Goal: Task Accomplishment & Management: Use online tool/utility

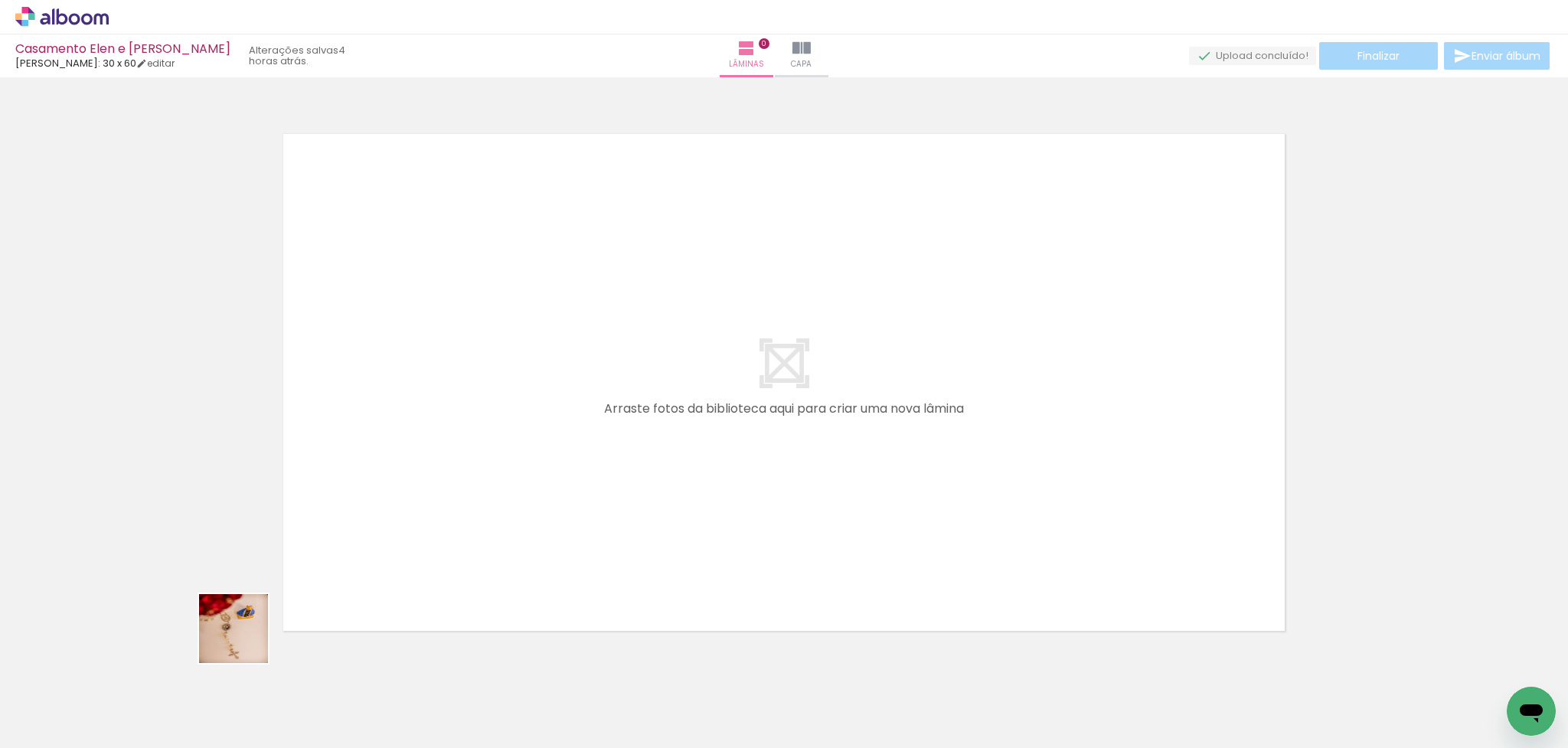
drag, startPoint x: 156, startPoint y: 716, endPoint x: 400, endPoint y: 469, distance: 347.2
click at [400, 469] on quentale-workspace at bounding box center [784, 374] width 1568 height 748
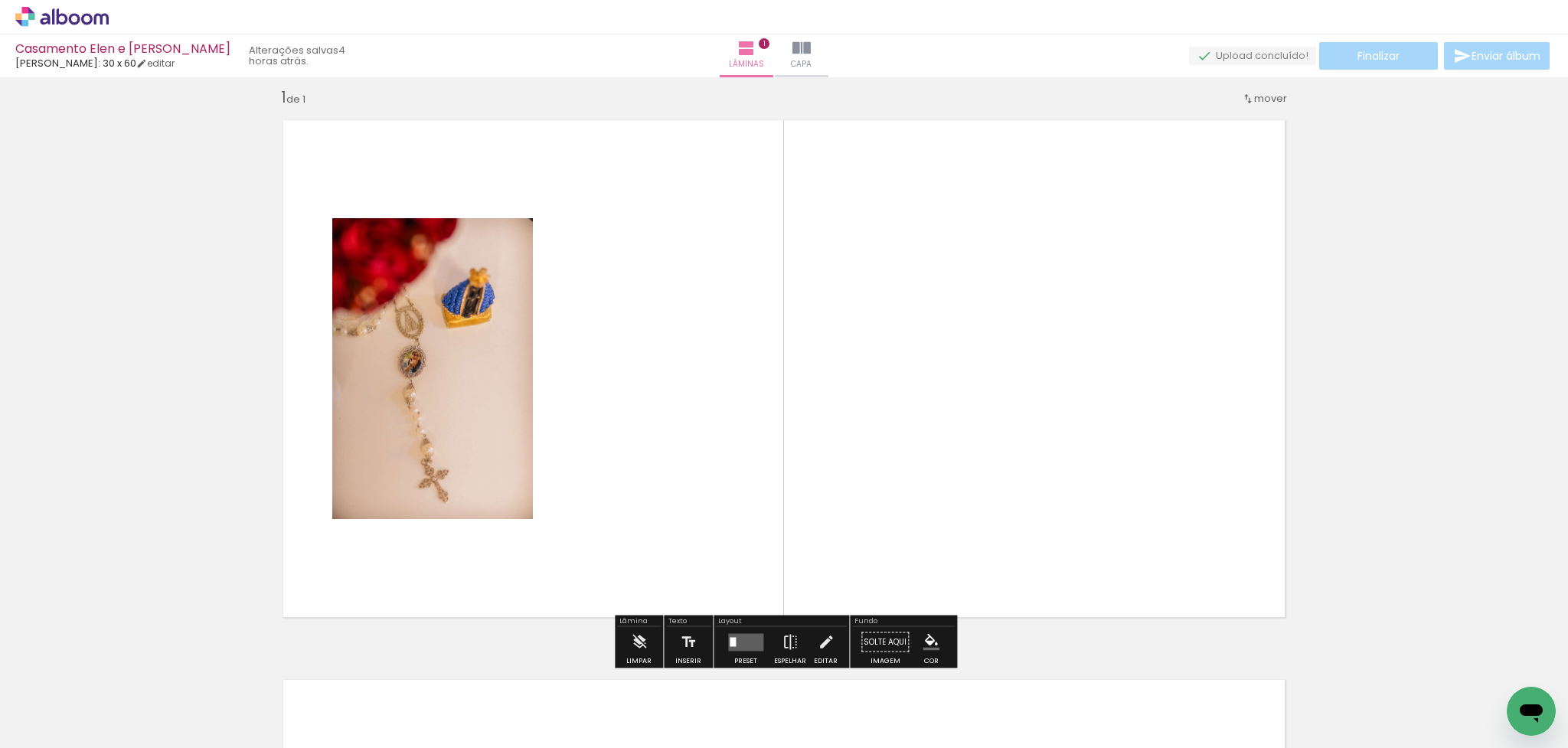
scroll to position [18, 0]
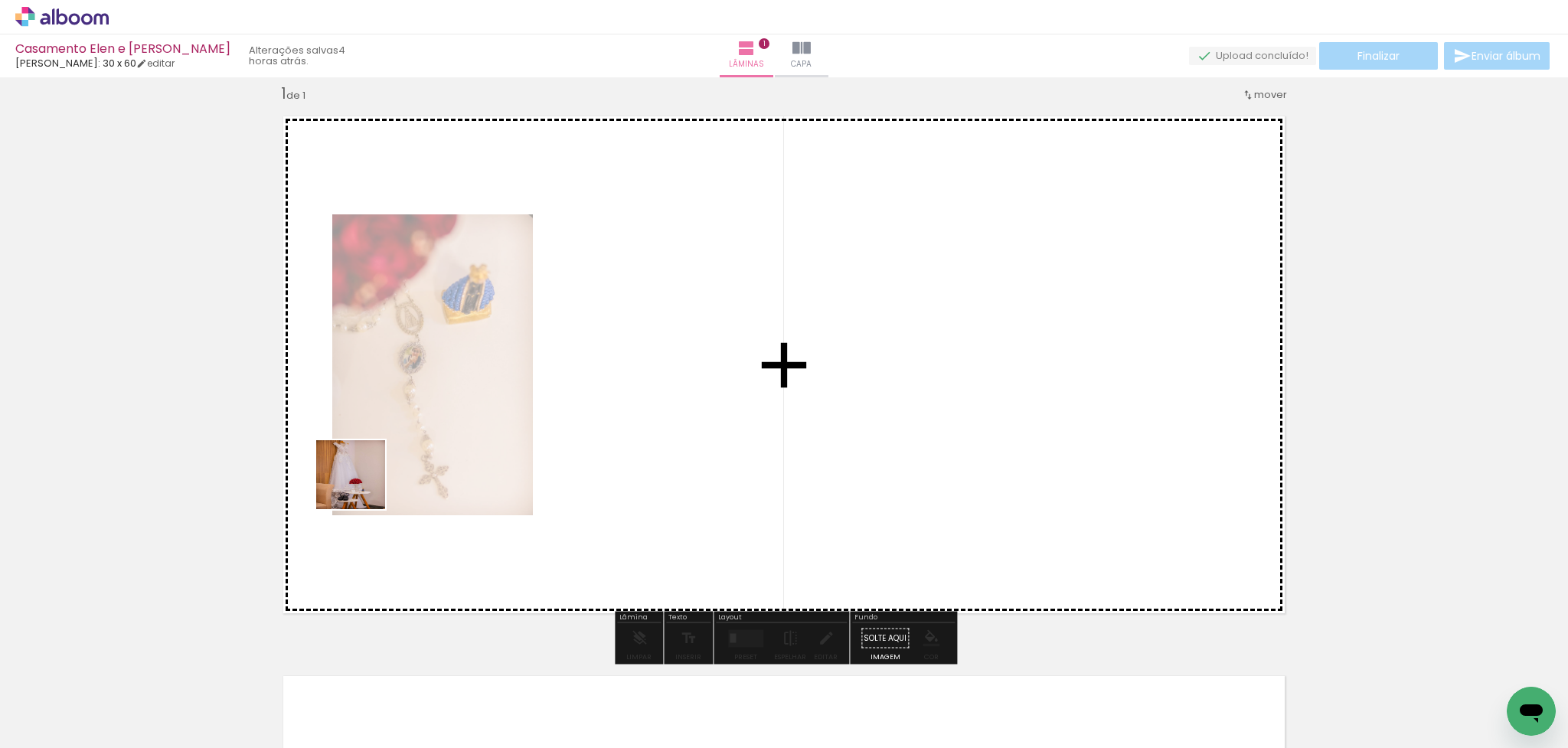
drag, startPoint x: 247, startPoint y: 680, endPoint x: 369, endPoint y: 476, distance: 237.7
click at [369, 476] on quentale-workspace at bounding box center [784, 374] width 1568 height 748
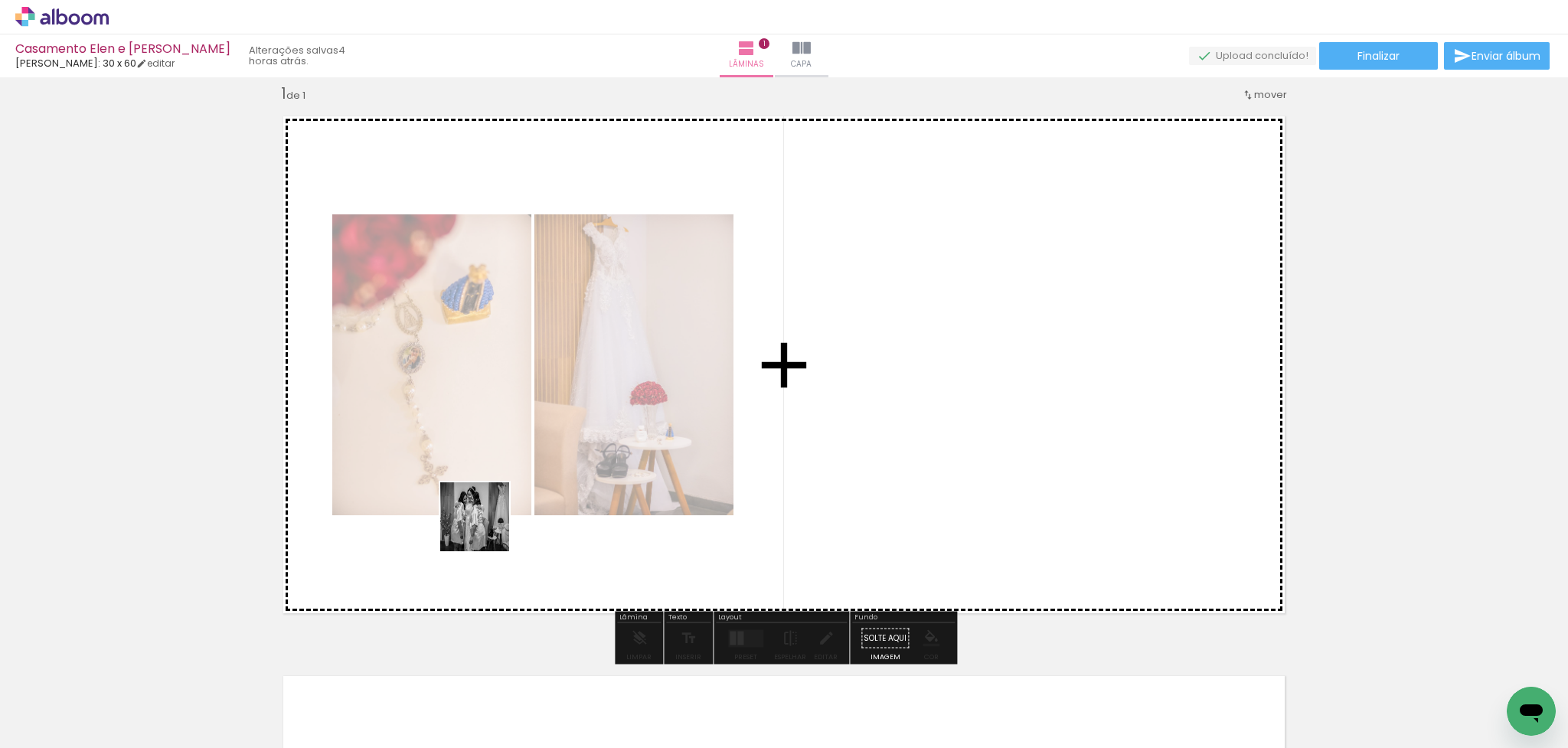
drag, startPoint x: 306, startPoint y: 711, endPoint x: 487, endPoint y: 529, distance: 256.7
click at [487, 529] on quentale-workspace at bounding box center [784, 374] width 1568 height 748
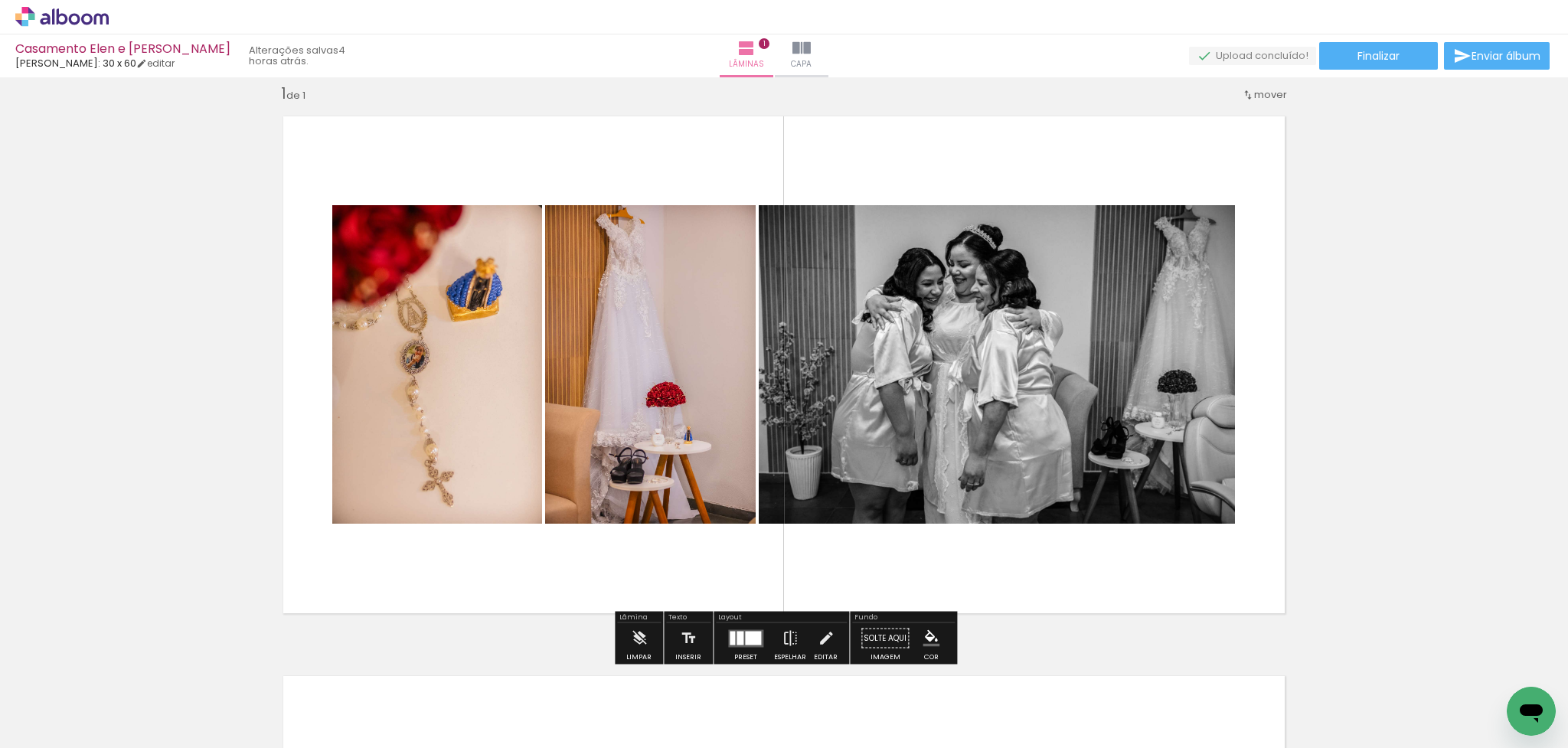
click at [62, 615] on input "Todas as fotos" at bounding box center [43, 701] width 59 height 13
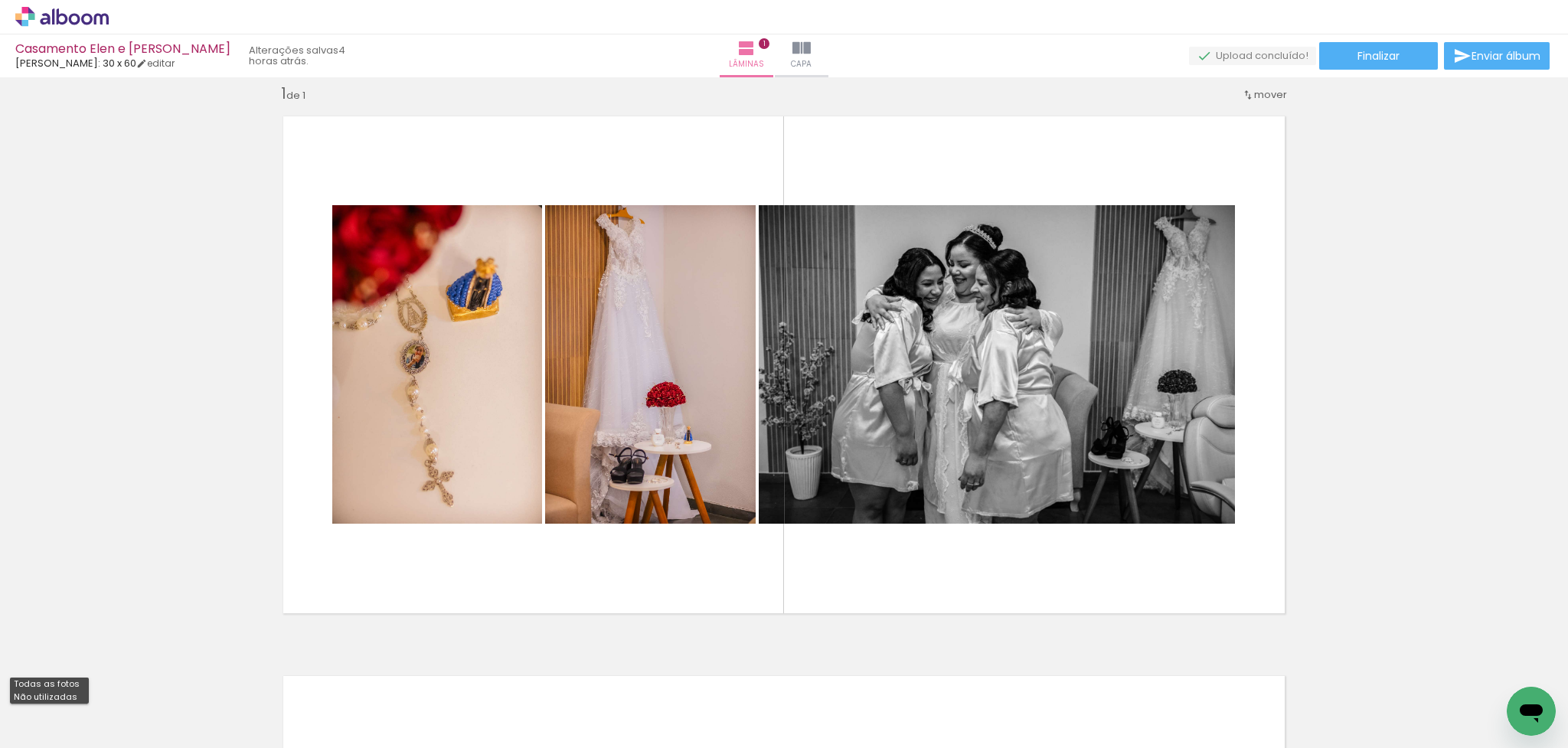
click at [0, 0] on slot "Não utilizadas" at bounding box center [0, 0] width 0 height 0
type input "Não utilizadas"
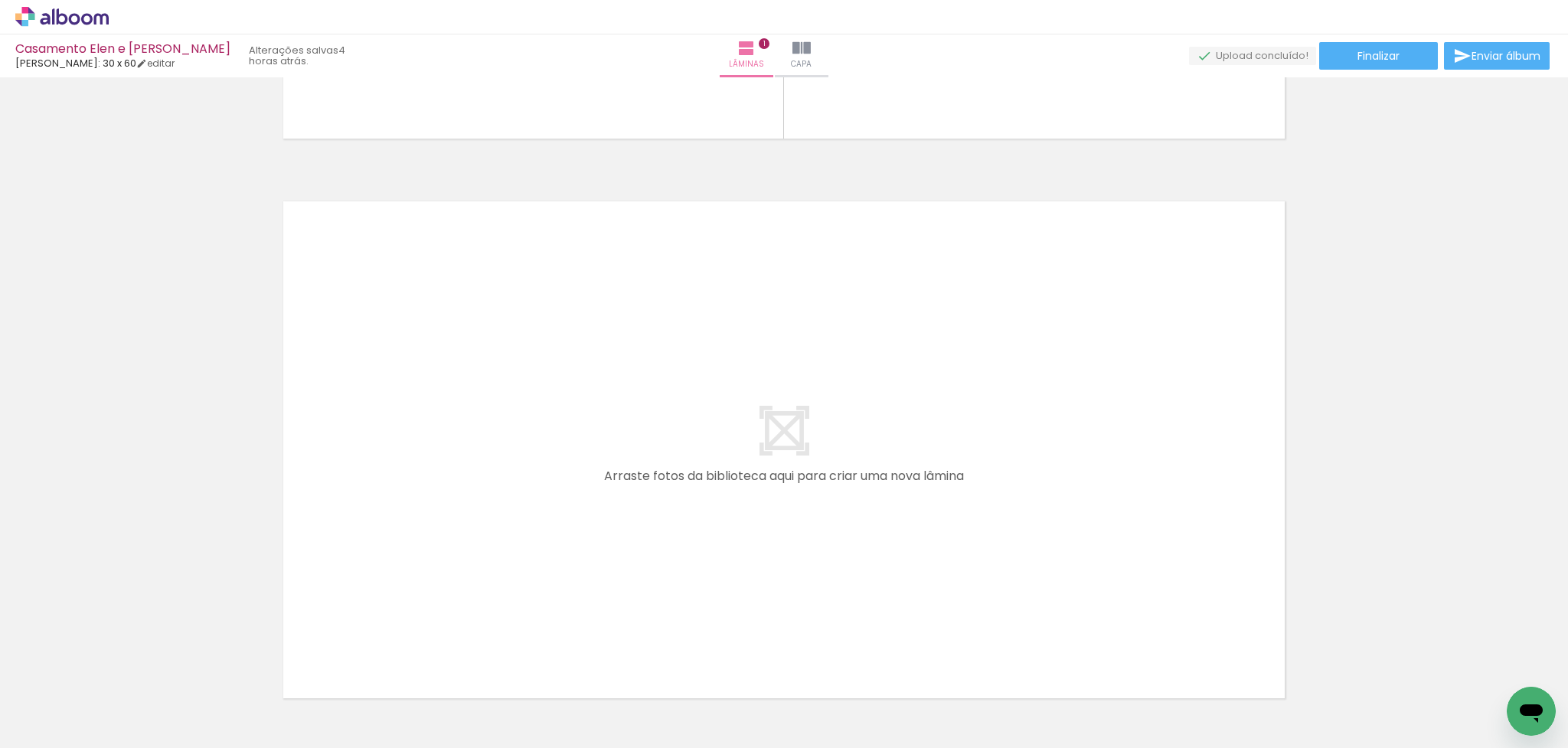
scroll to position [513, 0]
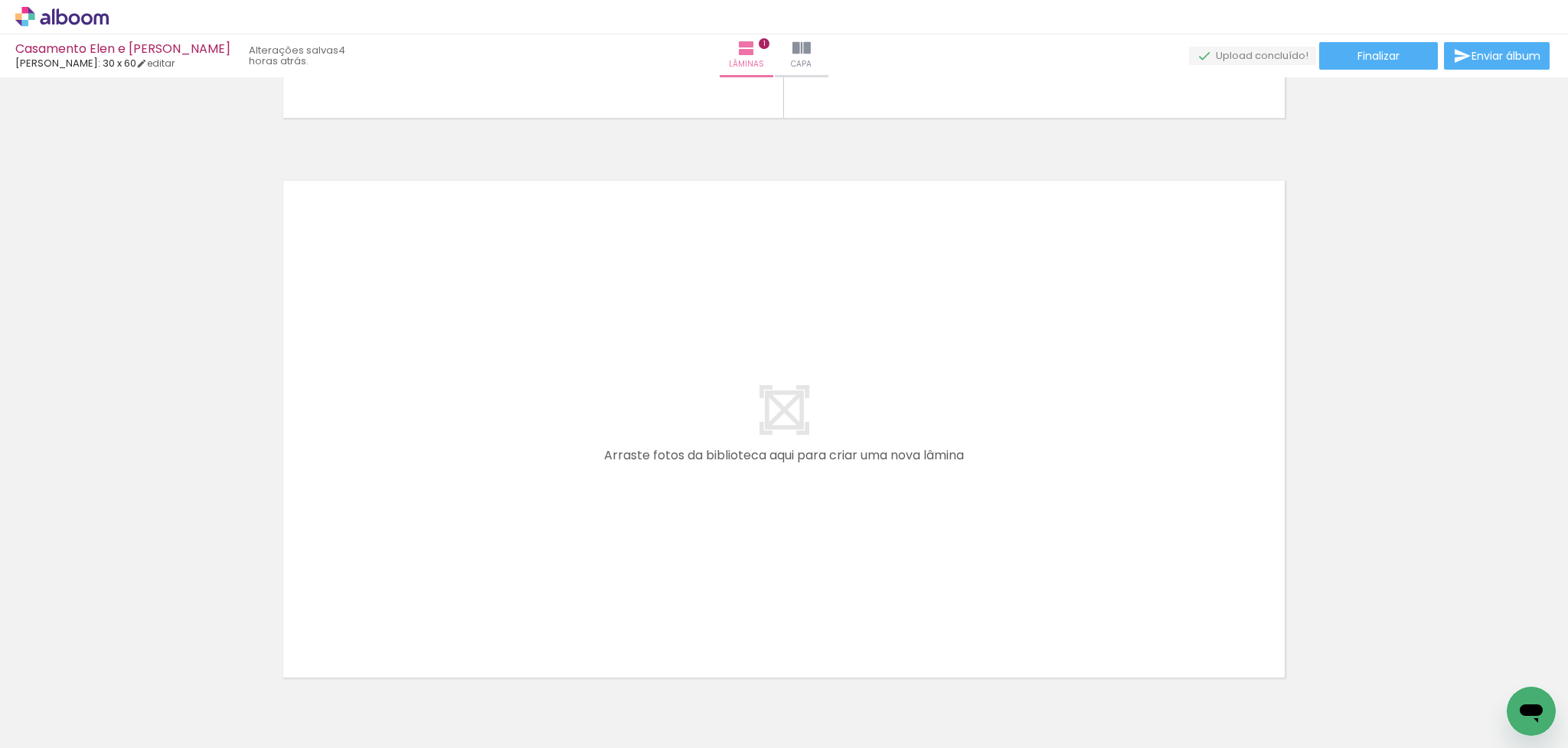
drag, startPoint x: 157, startPoint y: 685, endPoint x: 401, endPoint y: 476, distance: 321.3
click at [401, 476] on quentale-workspace at bounding box center [784, 374] width 1568 height 748
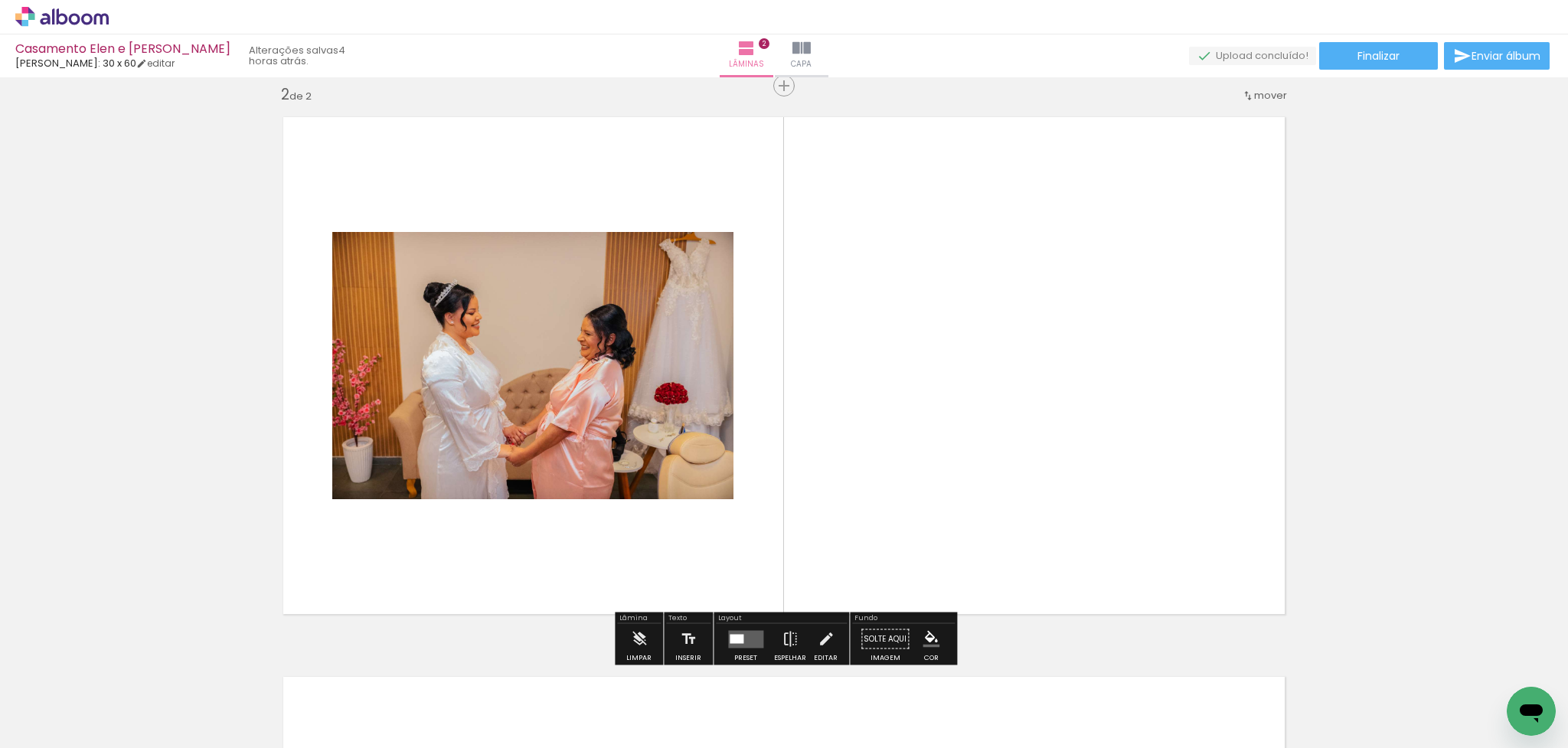
scroll to position [577, 0]
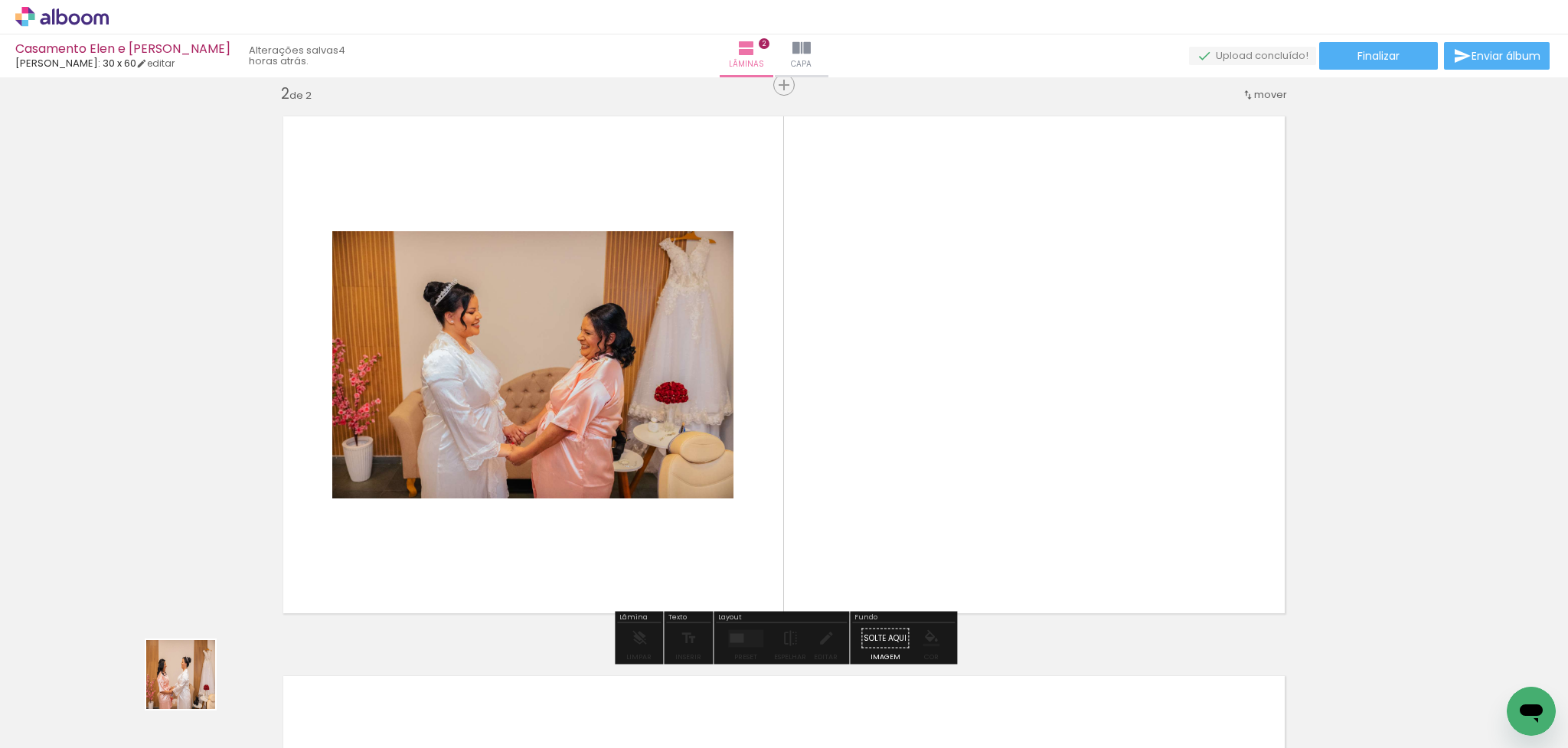
drag, startPoint x: 169, startPoint y: 705, endPoint x: 598, endPoint y: 481, distance: 484.0
click at [598, 481] on quentale-workspace at bounding box center [784, 374] width 1568 height 748
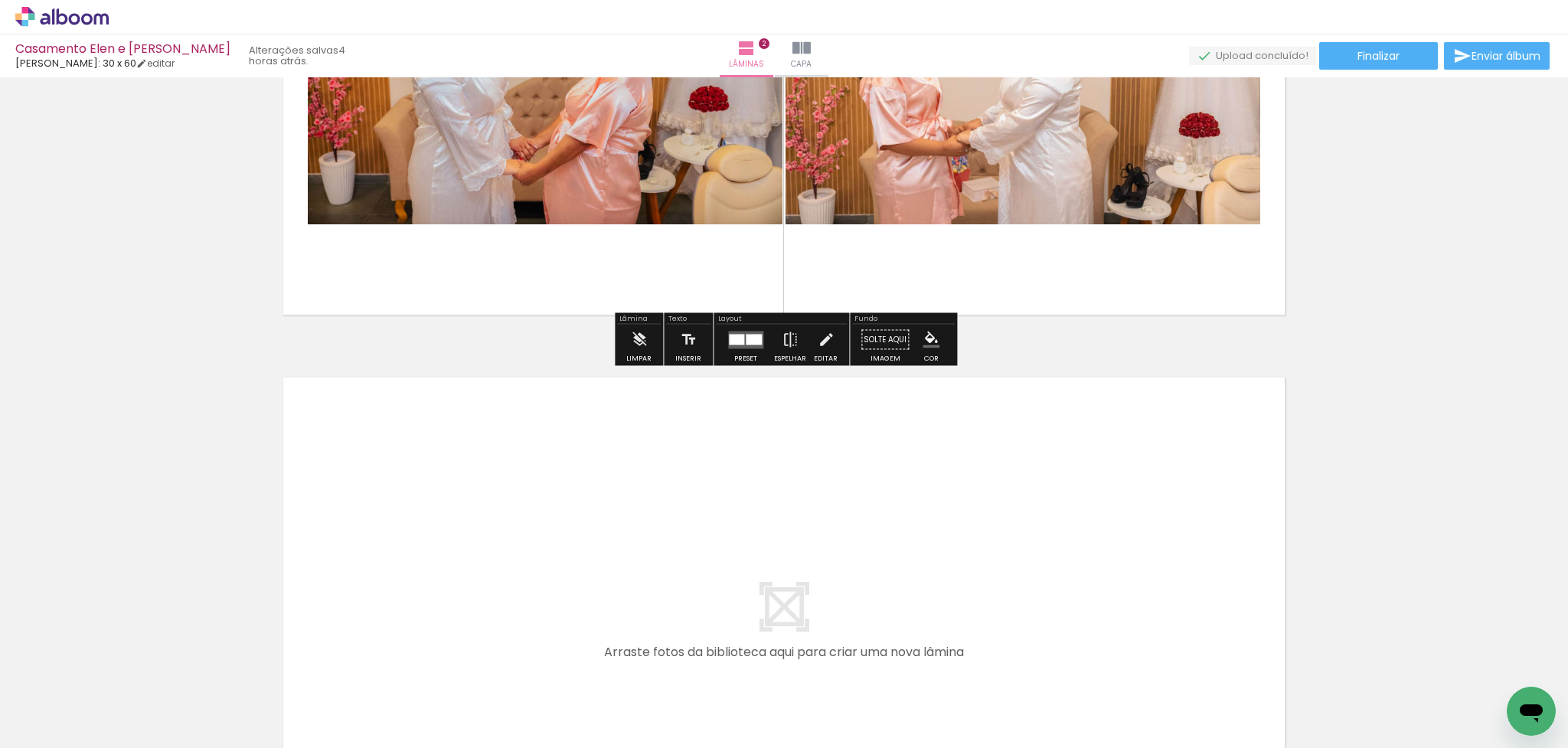
scroll to position [900, 0]
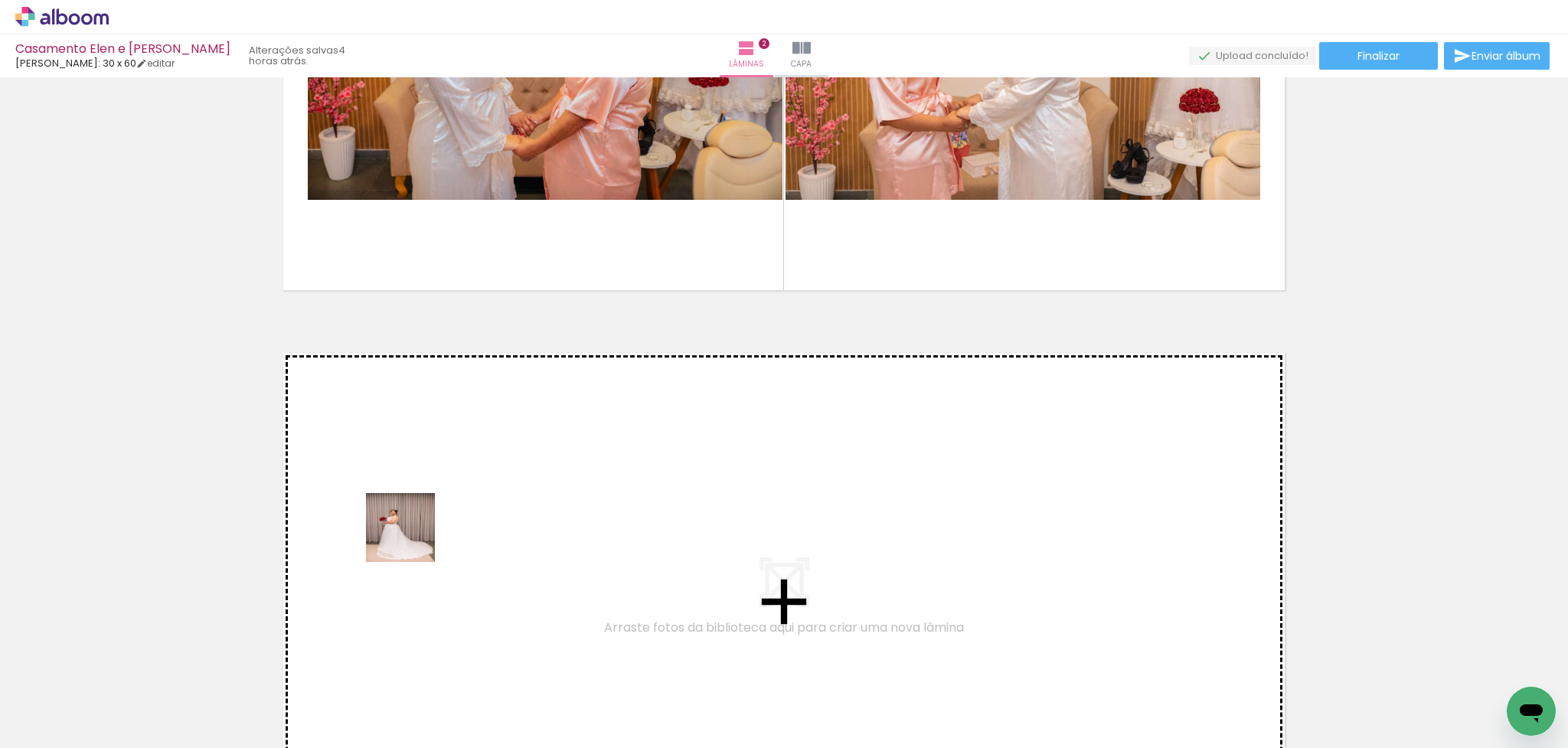
drag, startPoint x: 166, startPoint y: 724, endPoint x: 412, endPoint y: 539, distance: 307.8
click at [412, 539] on quentale-workspace at bounding box center [784, 374] width 1568 height 748
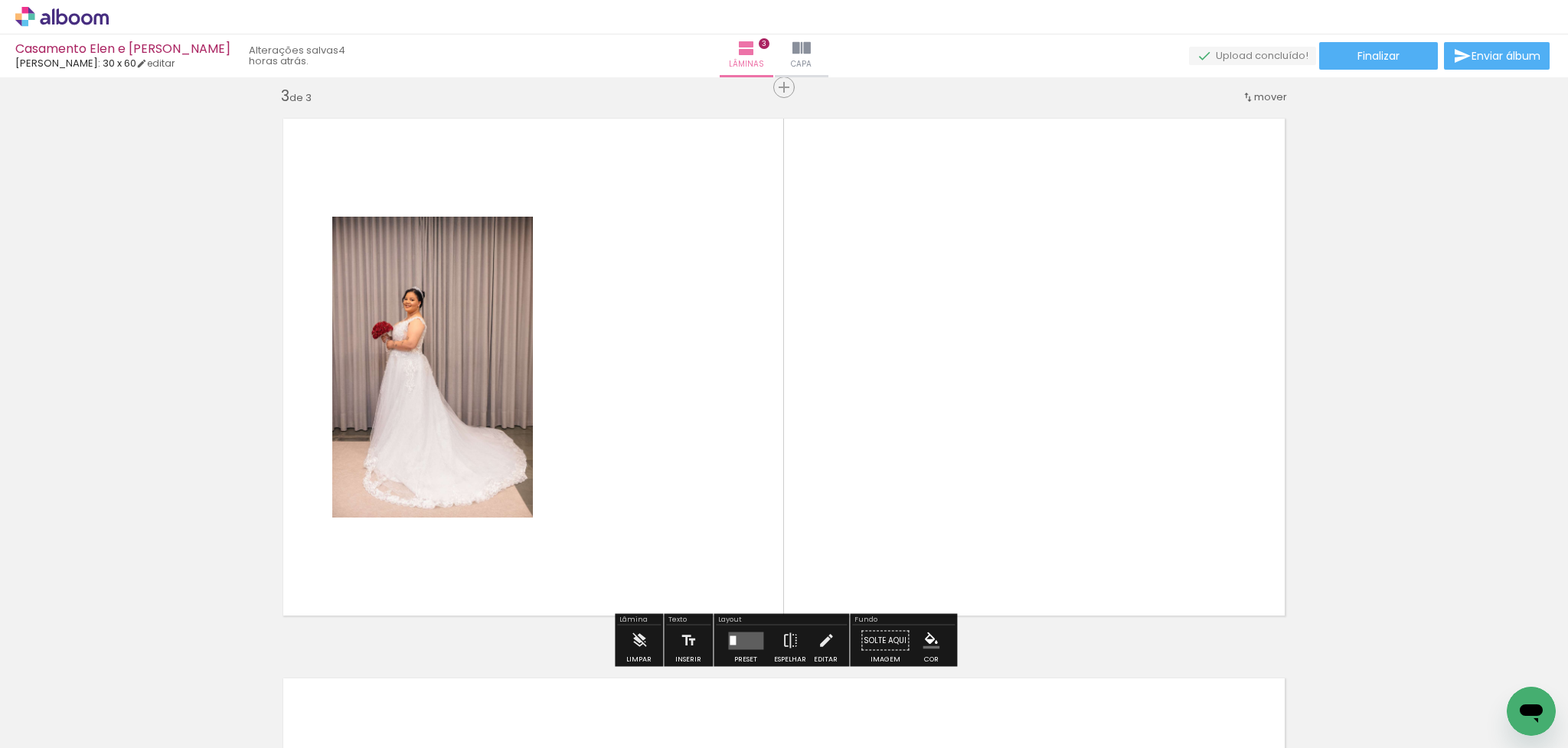
scroll to position [1137, 0]
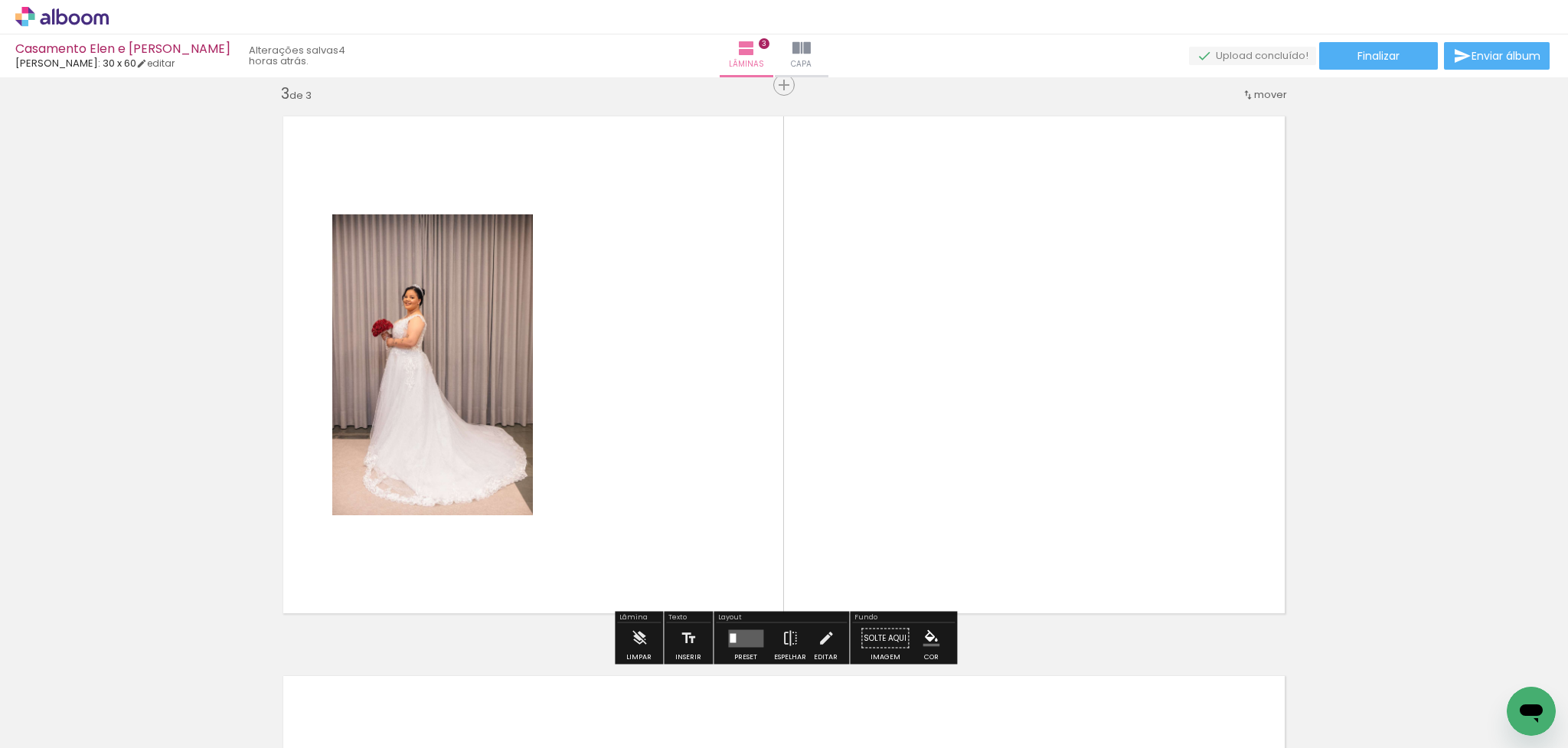
drag, startPoint x: 226, startPoint y: 714, endPoint x: 397, endPoint y: 516, distance: 261.6
click at [397, 516] on quentale-workspace at bounding box center [784, 374] width 1568 height 748
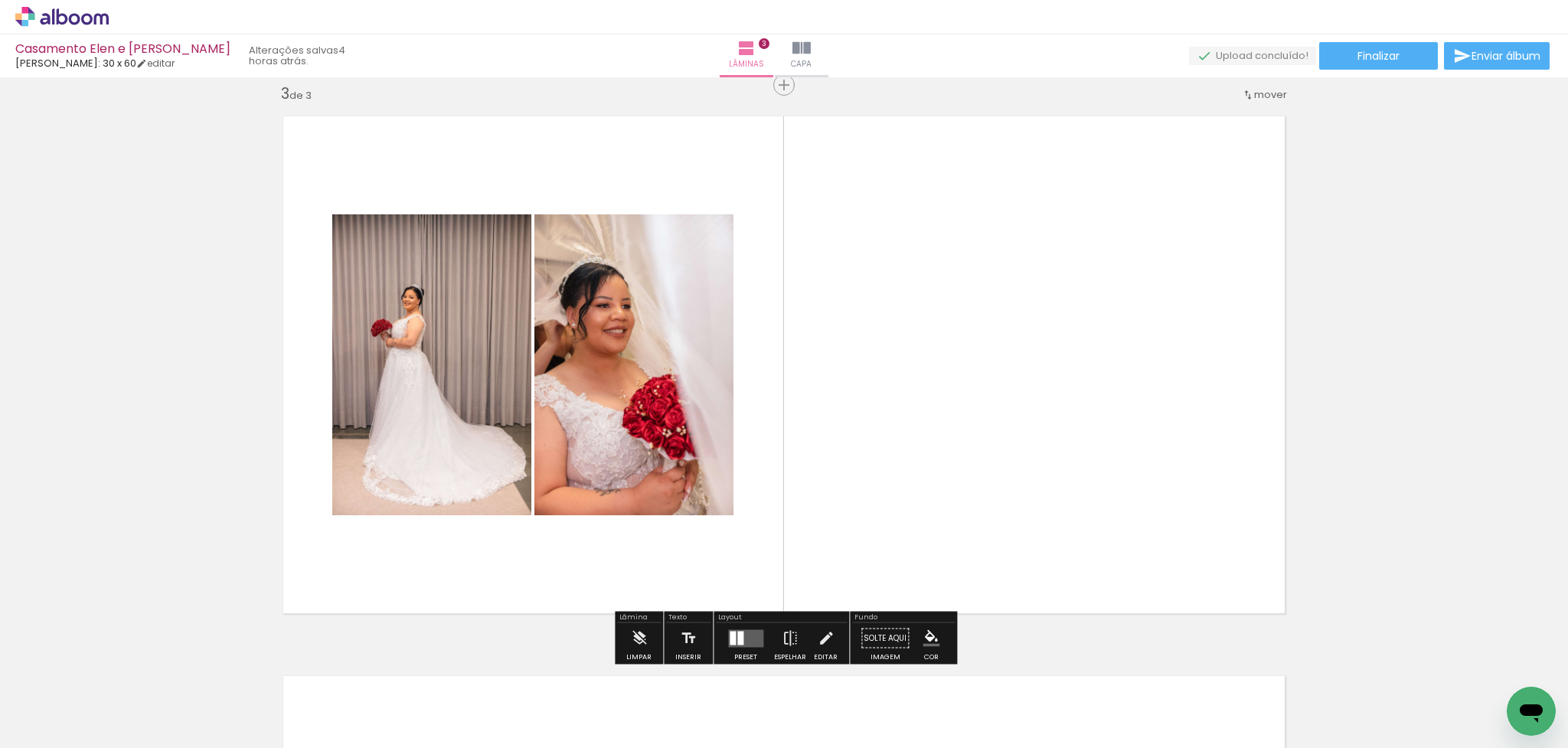
drag, startPoint x: 170, startPoint y: 710, endPoint x: 517, endPoint y: 547, distance: 383.4
click at [517, 547] on quentale-workspace at bounding box center [784, 374] width 1568 height 748
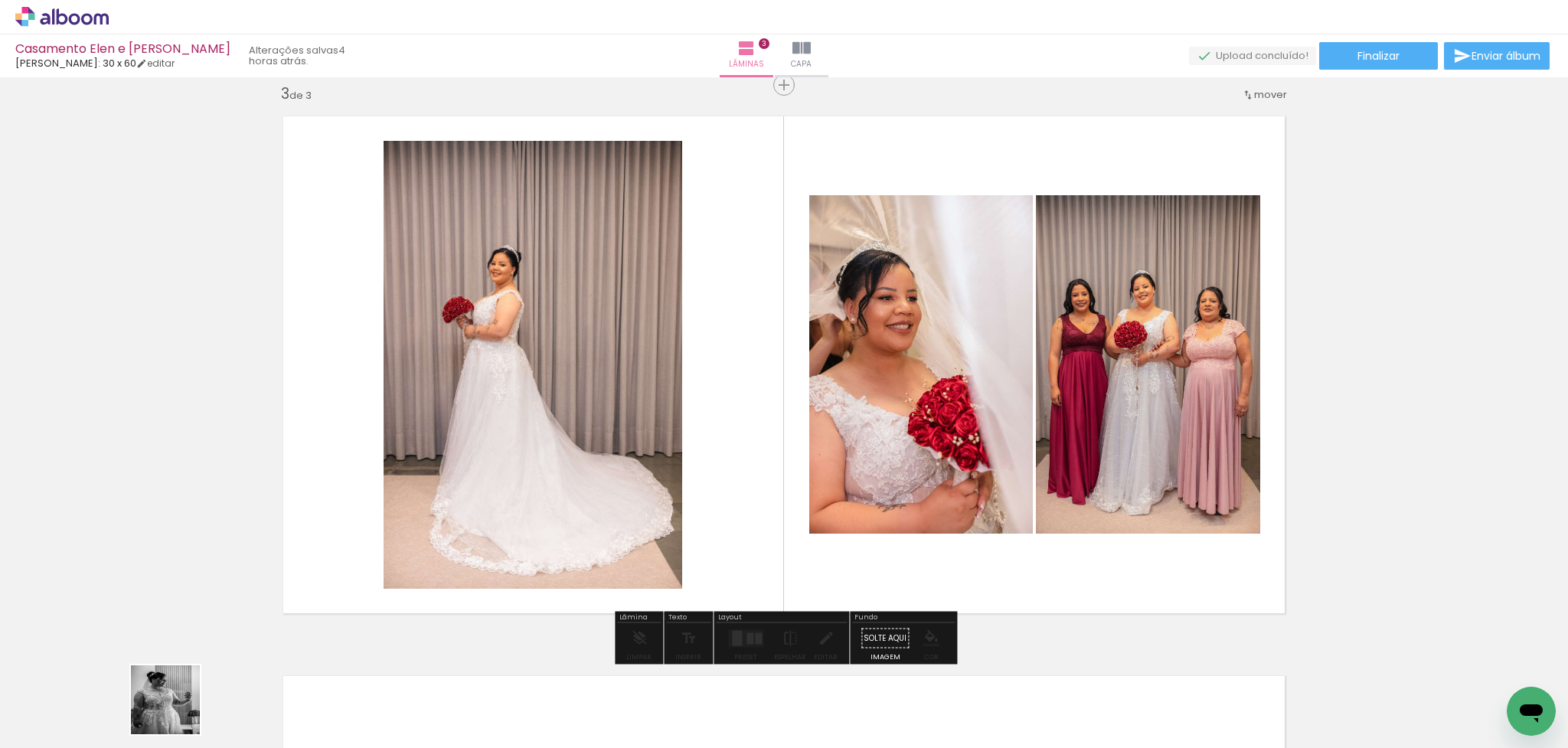
drag, startPoint x: 176, startPoint y: 712, endPoint x: 676, endPoint y: 536, distance: 530.1
click at [676, 536] on quentale-workspace at bounding box center [784, 374] width 1568 height 748
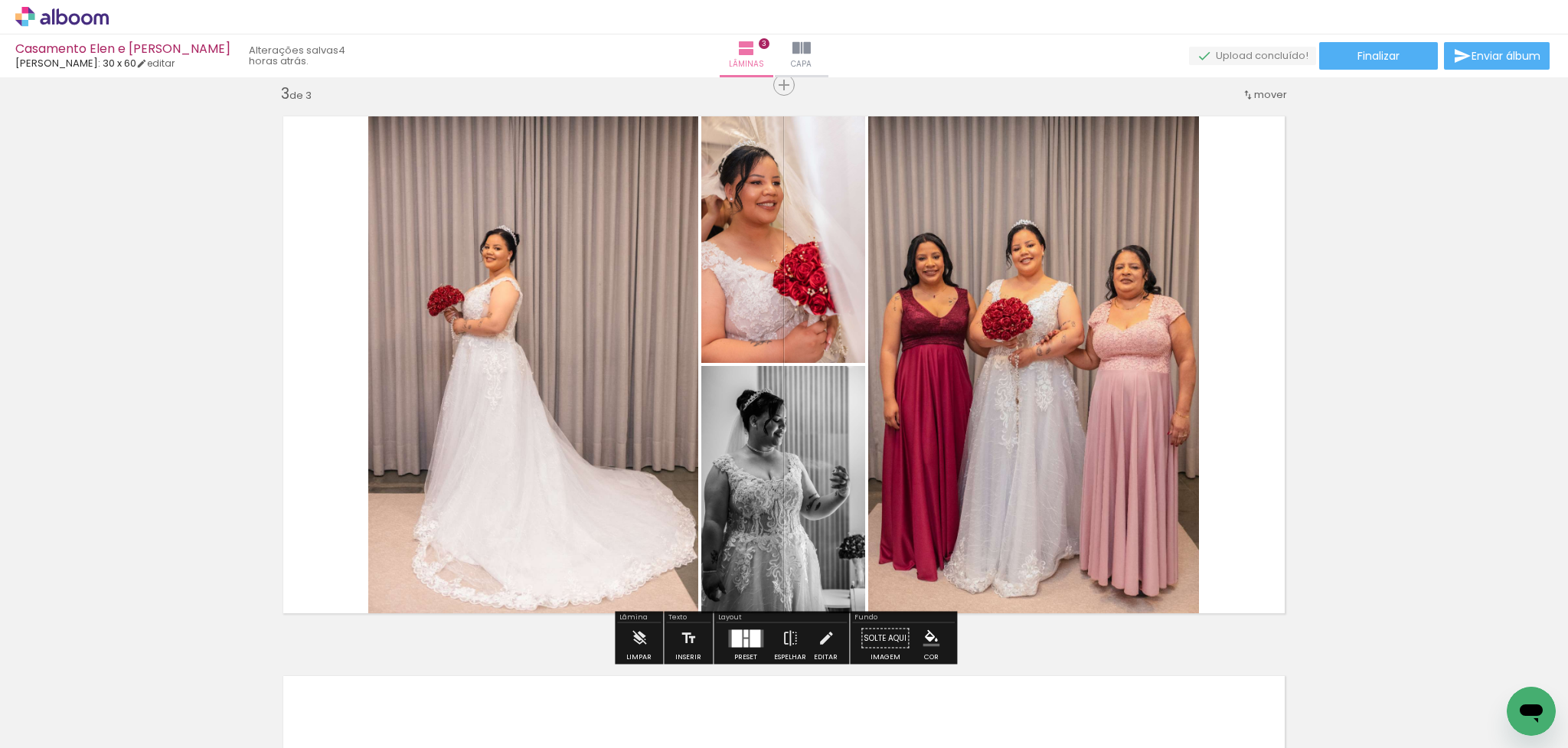
click at [754, 615] on div at bounding box center [755, 638] width 11 height 18
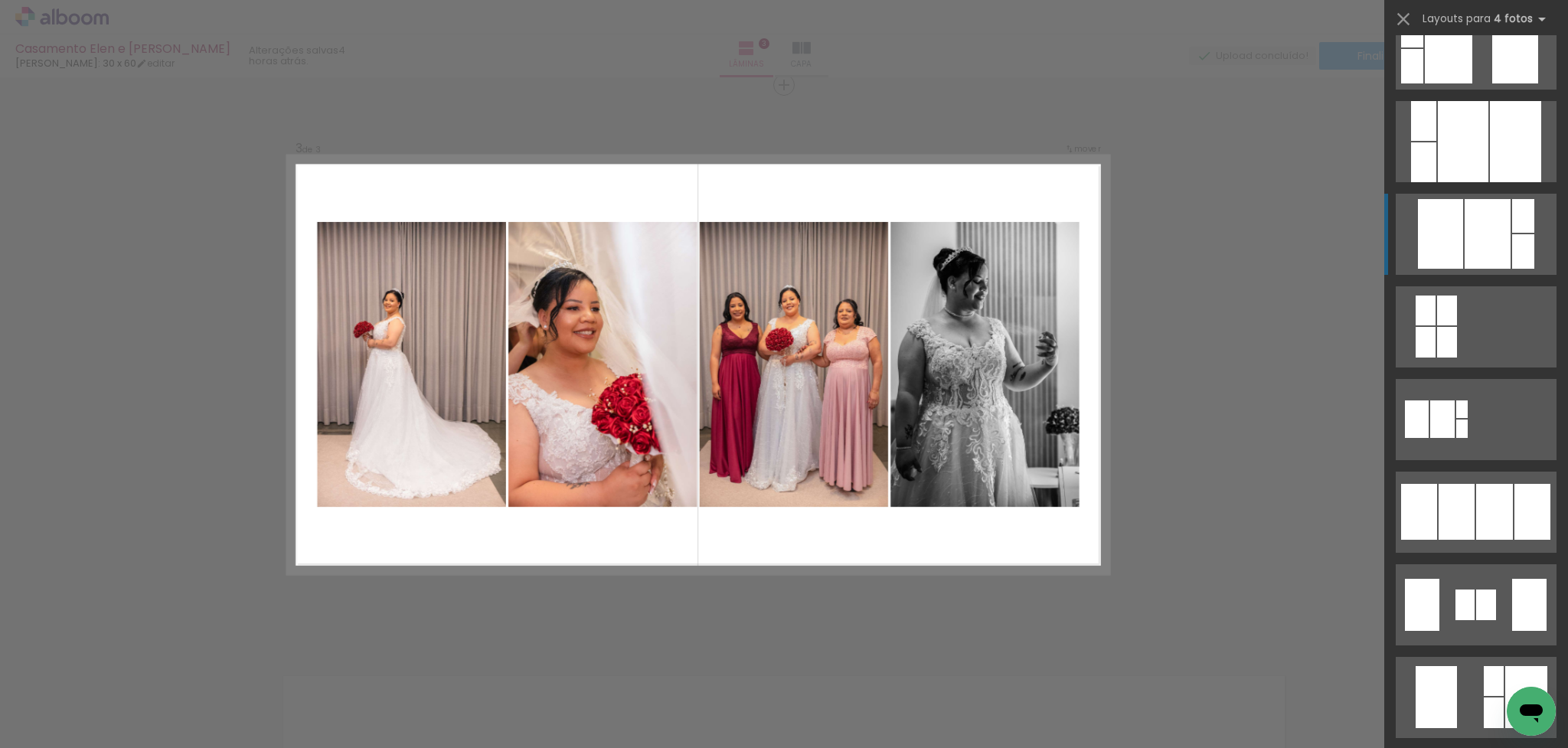
scroll to position [699, 0]
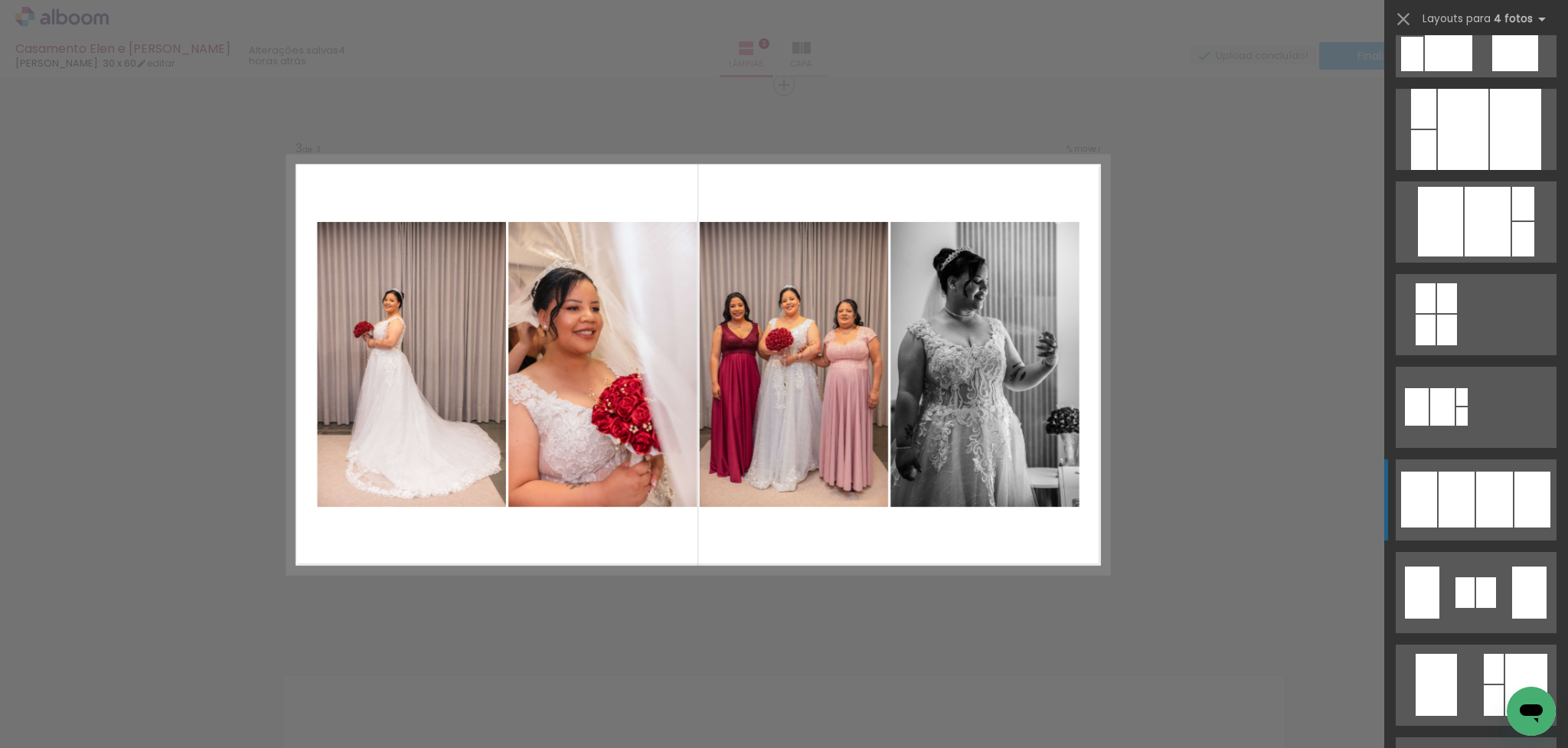
click at [1157, 508] on div at bounding box center [1495, 499] width 37 height 56
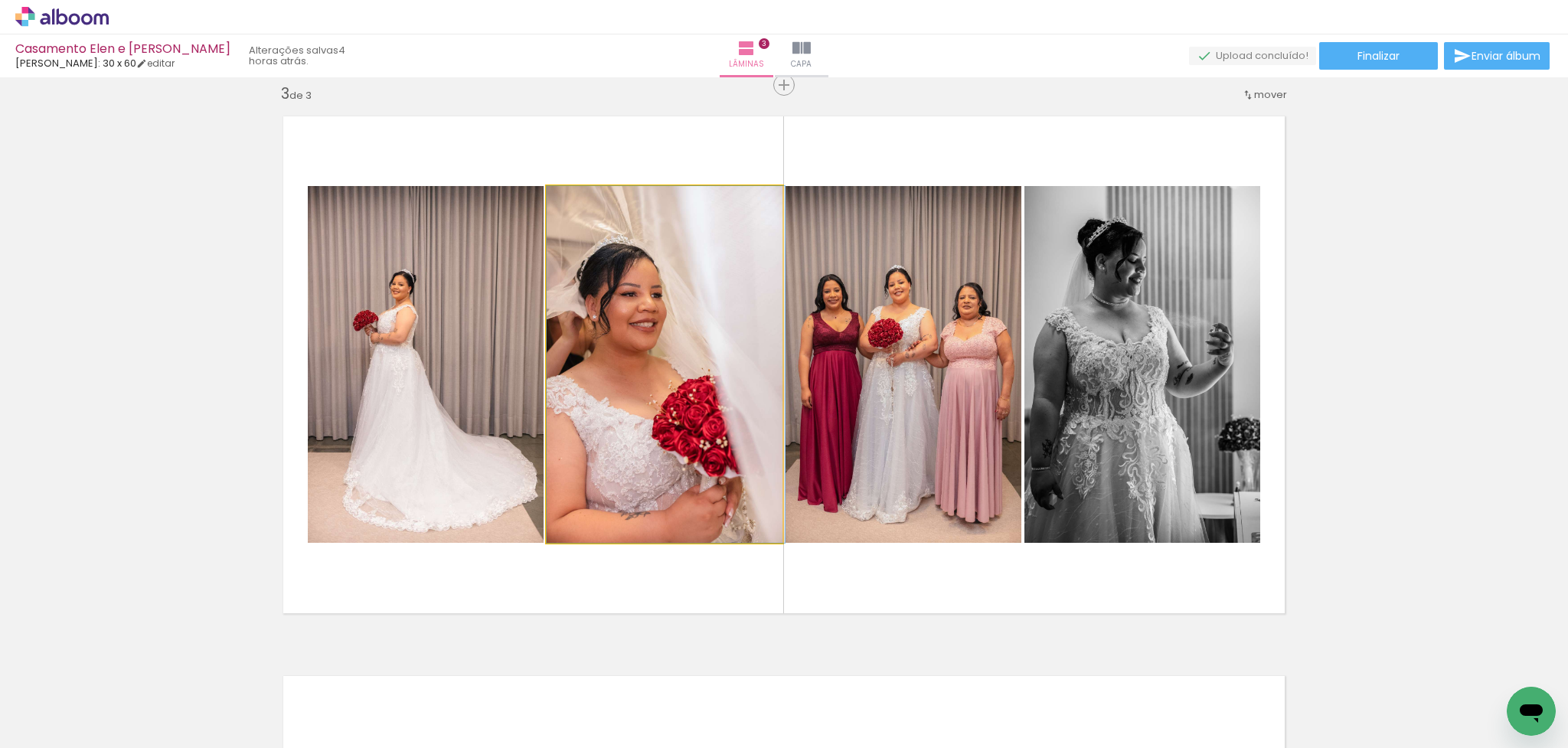
drag, startPoint x: 682, startPoint y: 371, endPoint x: 686, endPoint y: 348, distance: 23.3
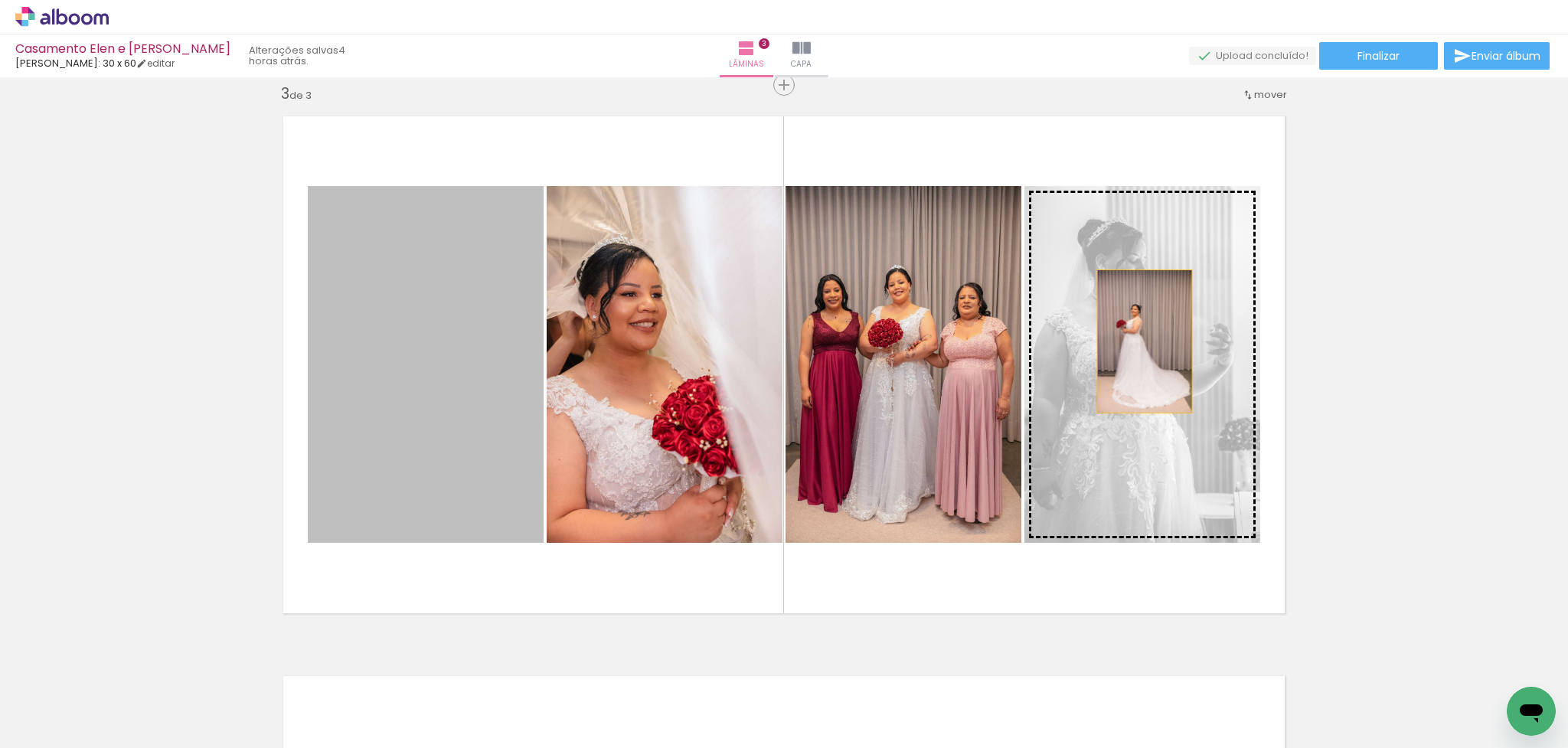
drag, startPoint x: 425, startPoint y: 394, endPoint x: 1145, endPoint y: 341, distance: 721.9
click at [0, 0] on slot at bounding box center [0, 0] width 0 height 0
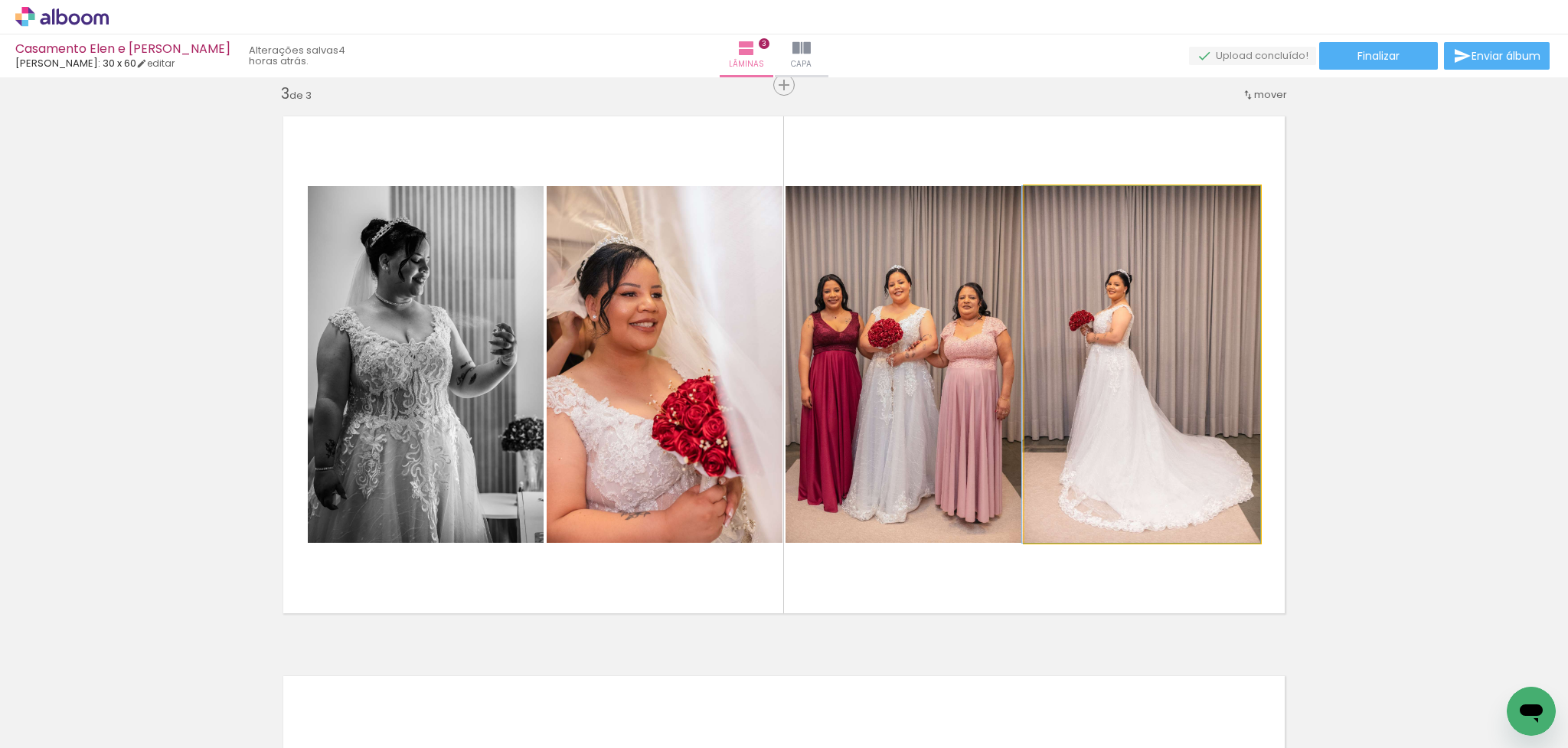
drag, startPoint x: 1144, startPoint y: 351, endPoint x: 1129, endPoint y: 342, distance: 17.5
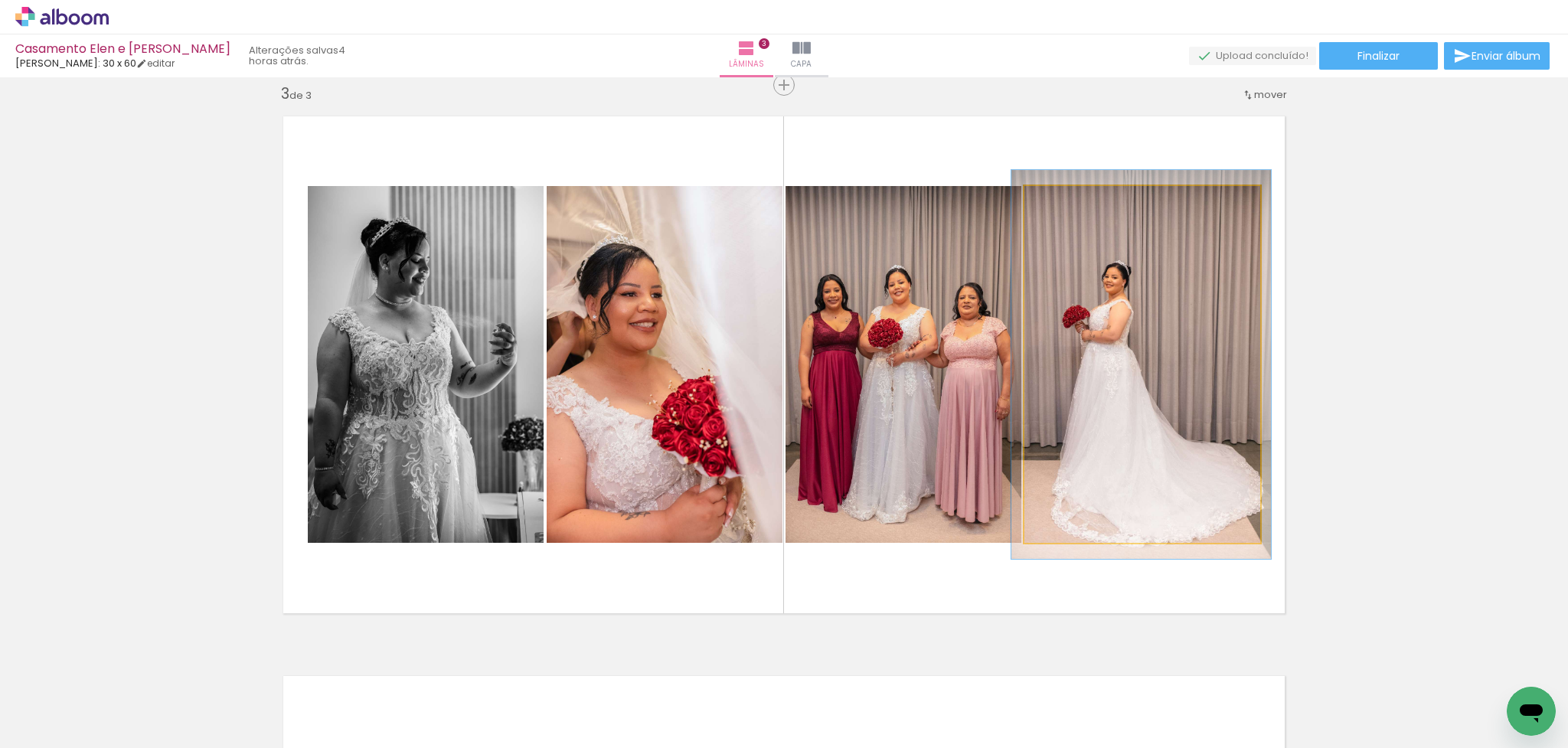
type paper-slider "109"
drag, startPoint x: 1061, startPoint y: 203, endPoint x: 1096, endPoint y: 239, distance: 50.2
click at [1065, 202] on div at bounding box center [1065, 202] width 14 height 14
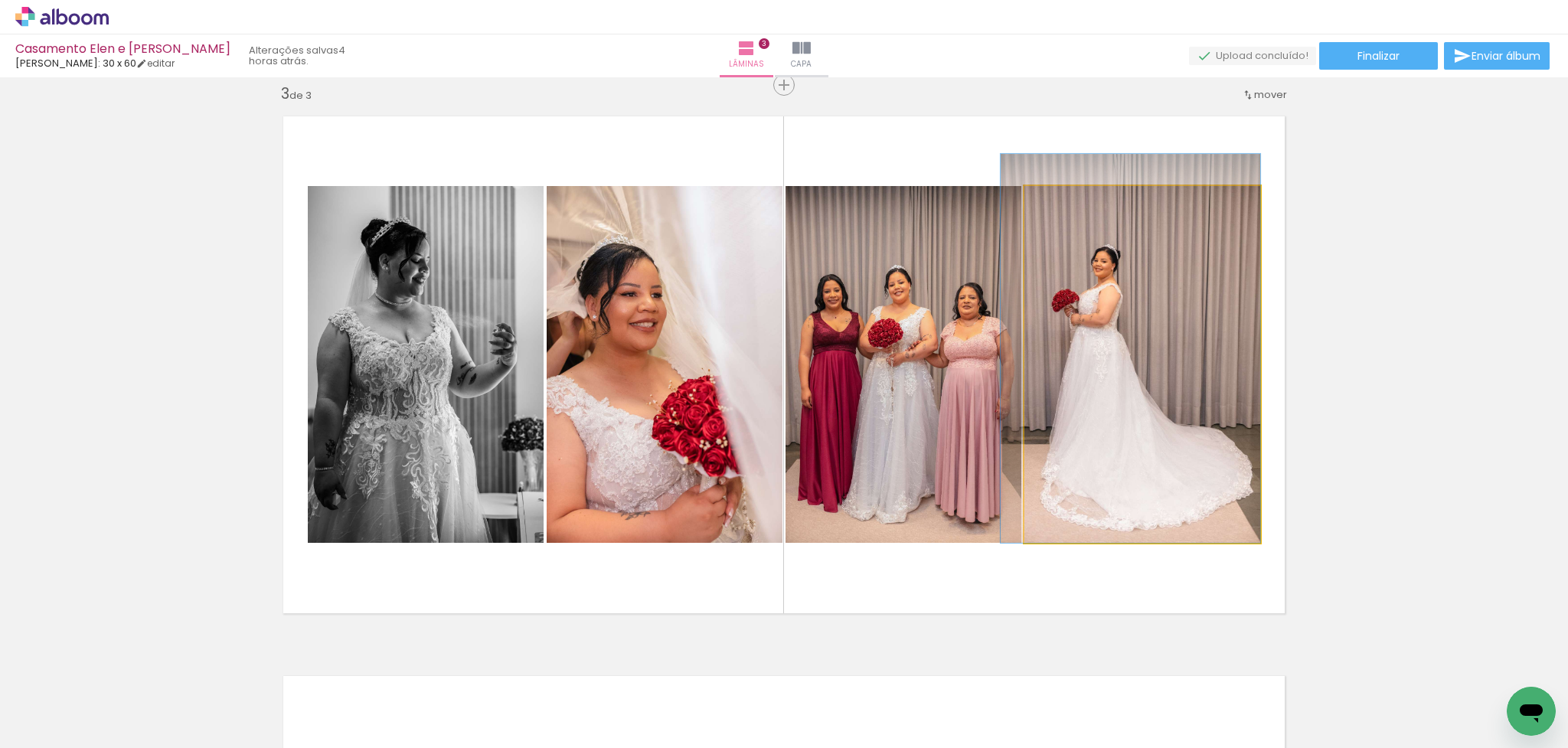
drag, startPoint x: 1132, startPoint y: 274, endPoint x: 1116, endPoint y: 257, distance: 23.3
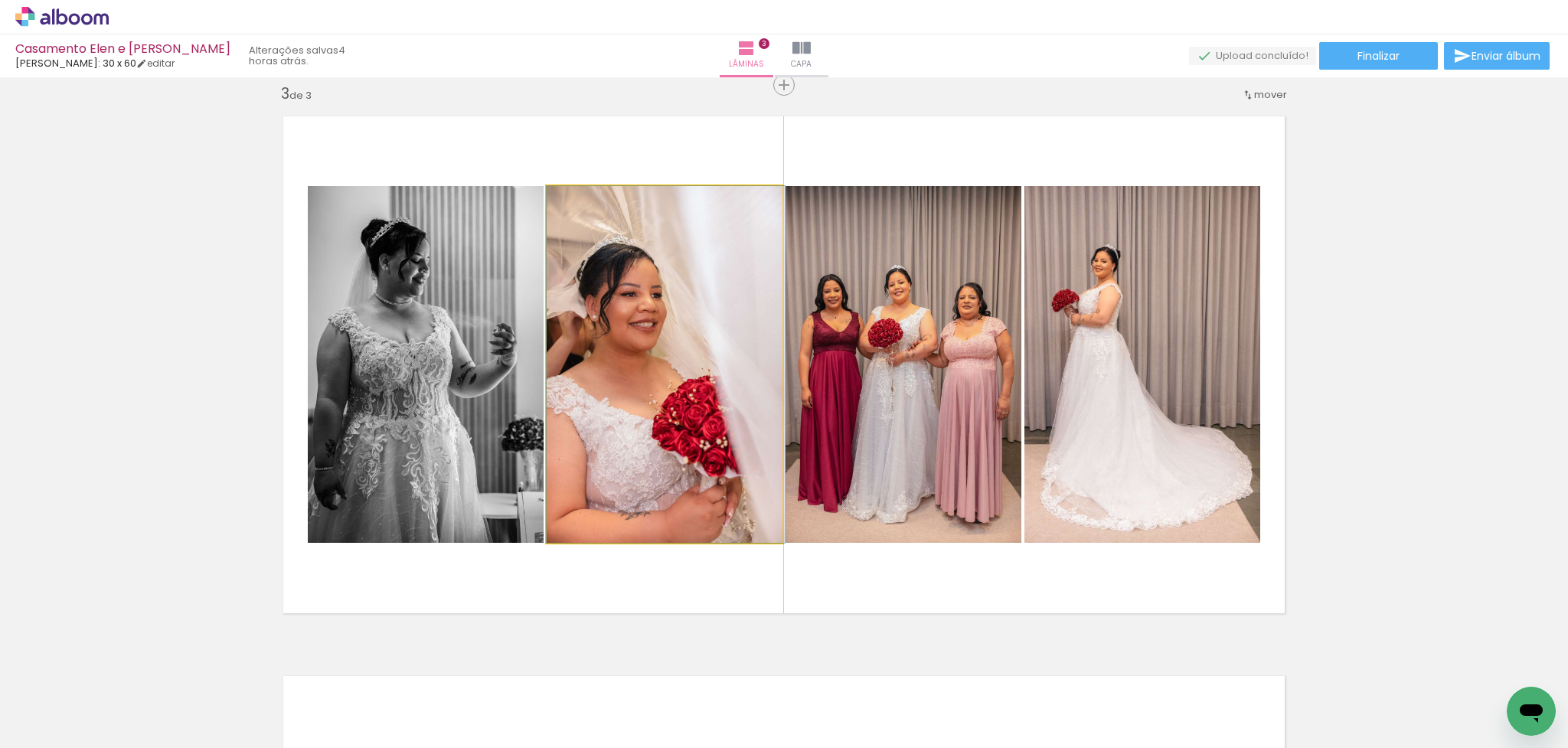
drag, startPoint x: 629, startPoint y: 341, endPoint x: 634, endPoint y: 327, distance: 14.9
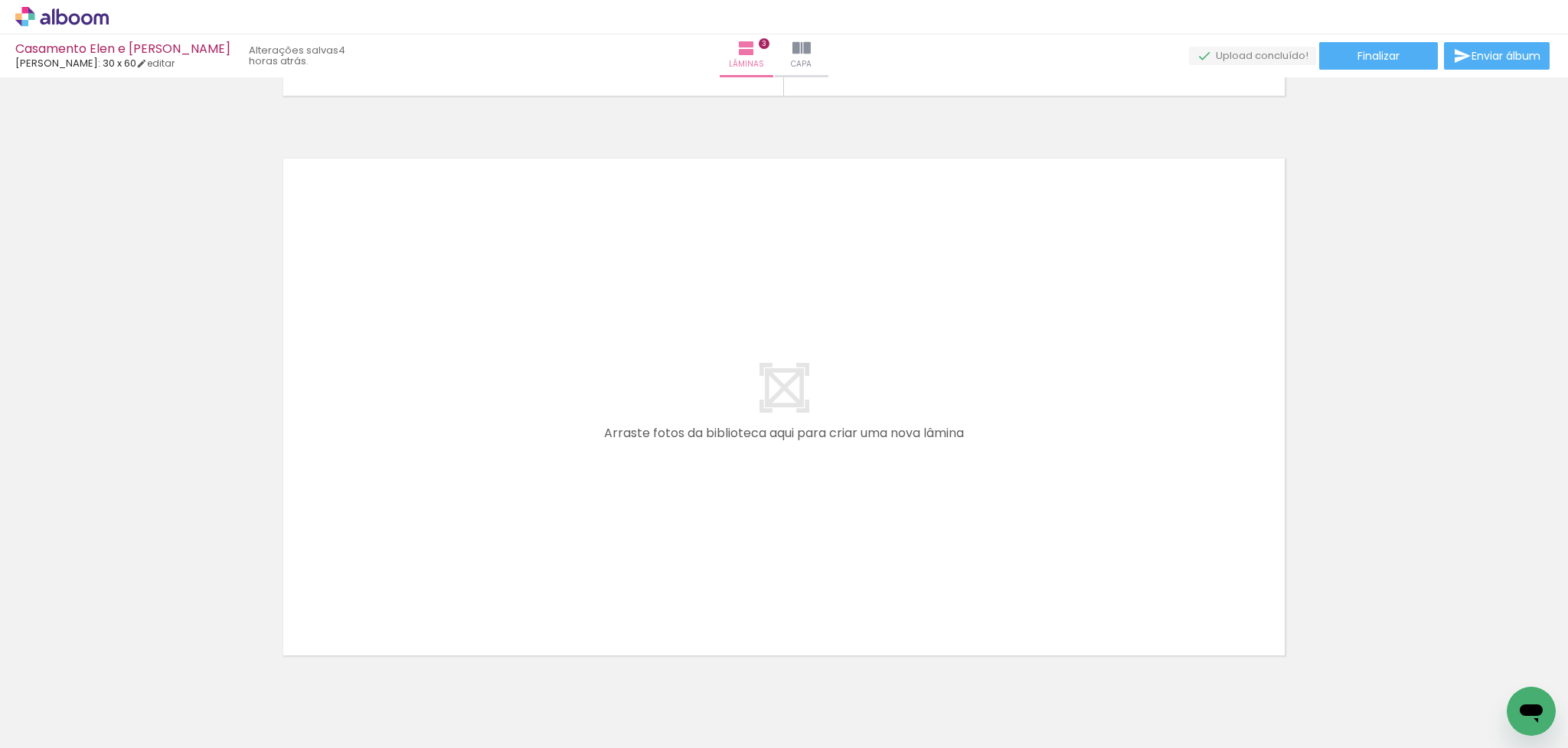
scroll to position [1724, 0]
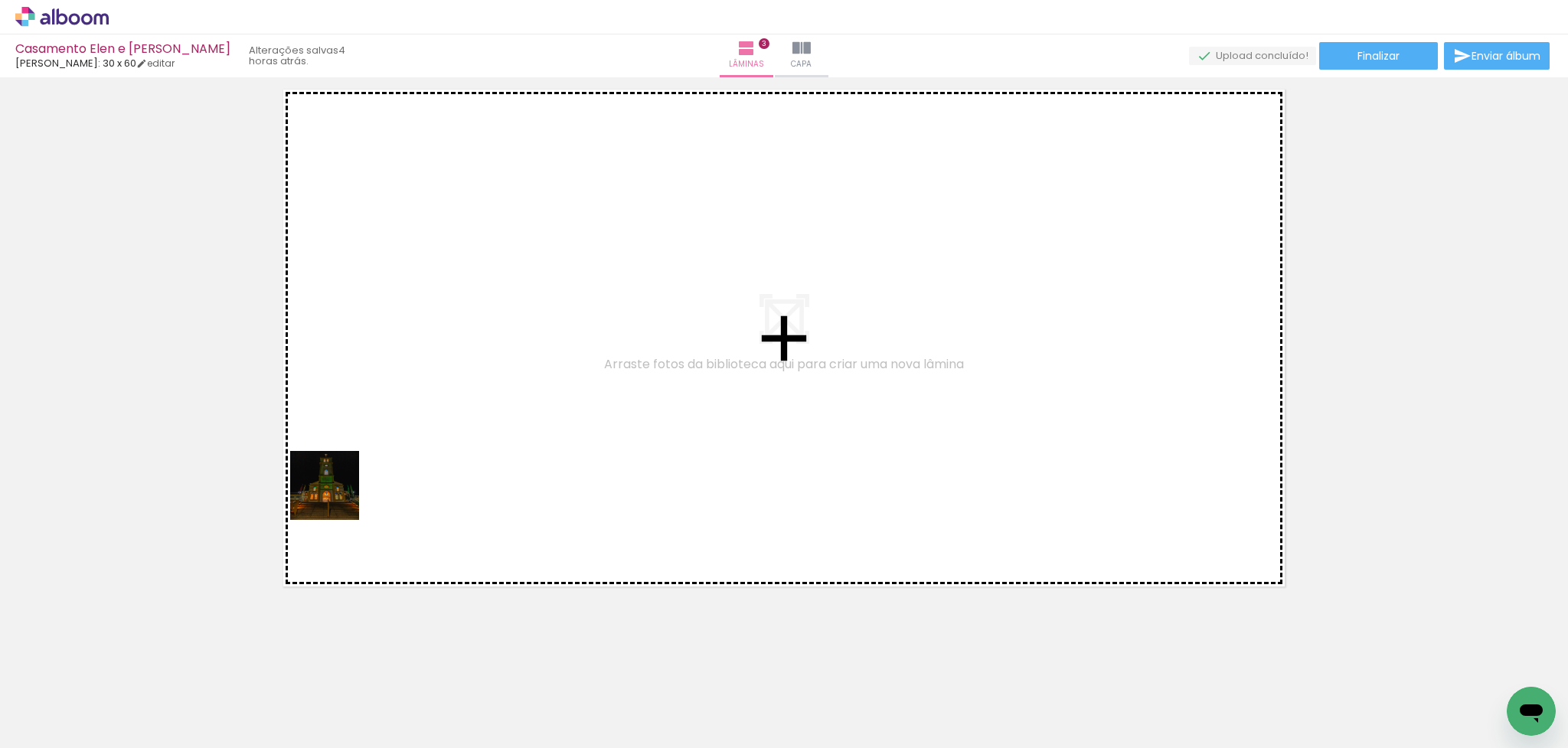
drag, startPoint x: 156, startPoint y: 687, endPoint x: 364, endPoint y: 461, distance: 307.1
click at [364, 461] on quentale-workspace at bounding box center [784, 374] width 1568 height 748
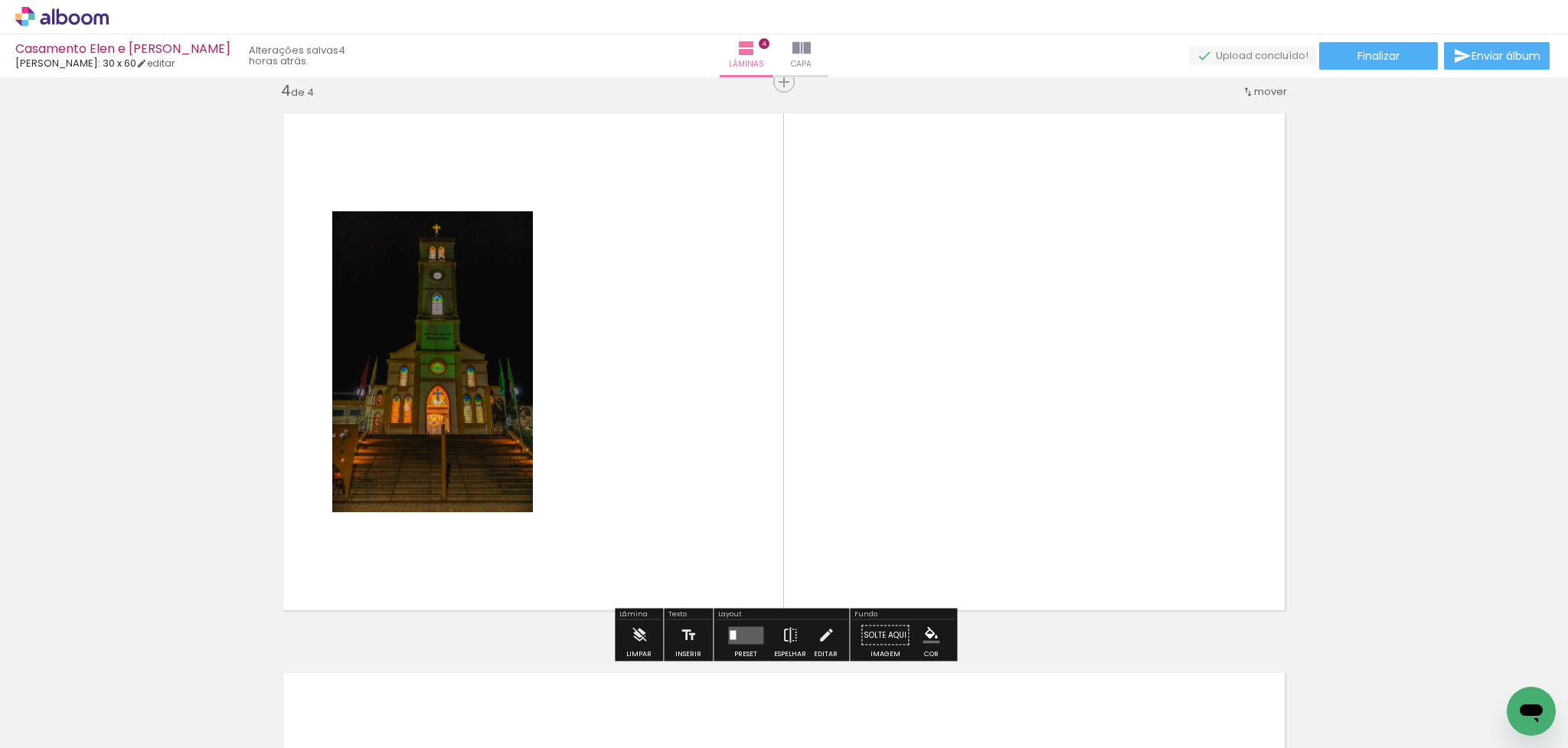
scroll to position [1697, 0]
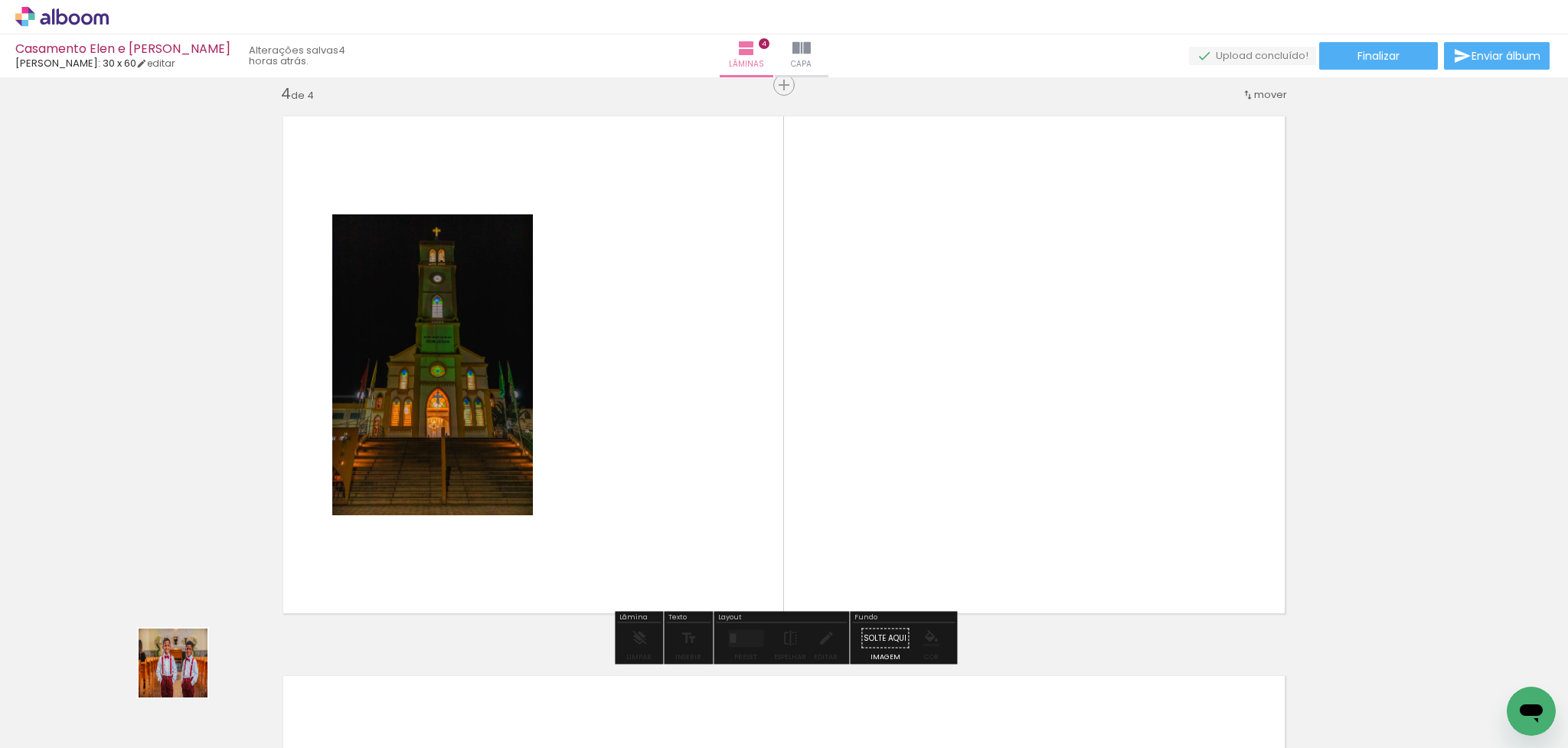
drag, startPoint x: 159, startPoint y: 695, endPoint x: 415, endPoint y: 465, distance: 344.1
click at [415, 465] on quentale-workspace at bounding box center [784, 374] width 1568 height 748
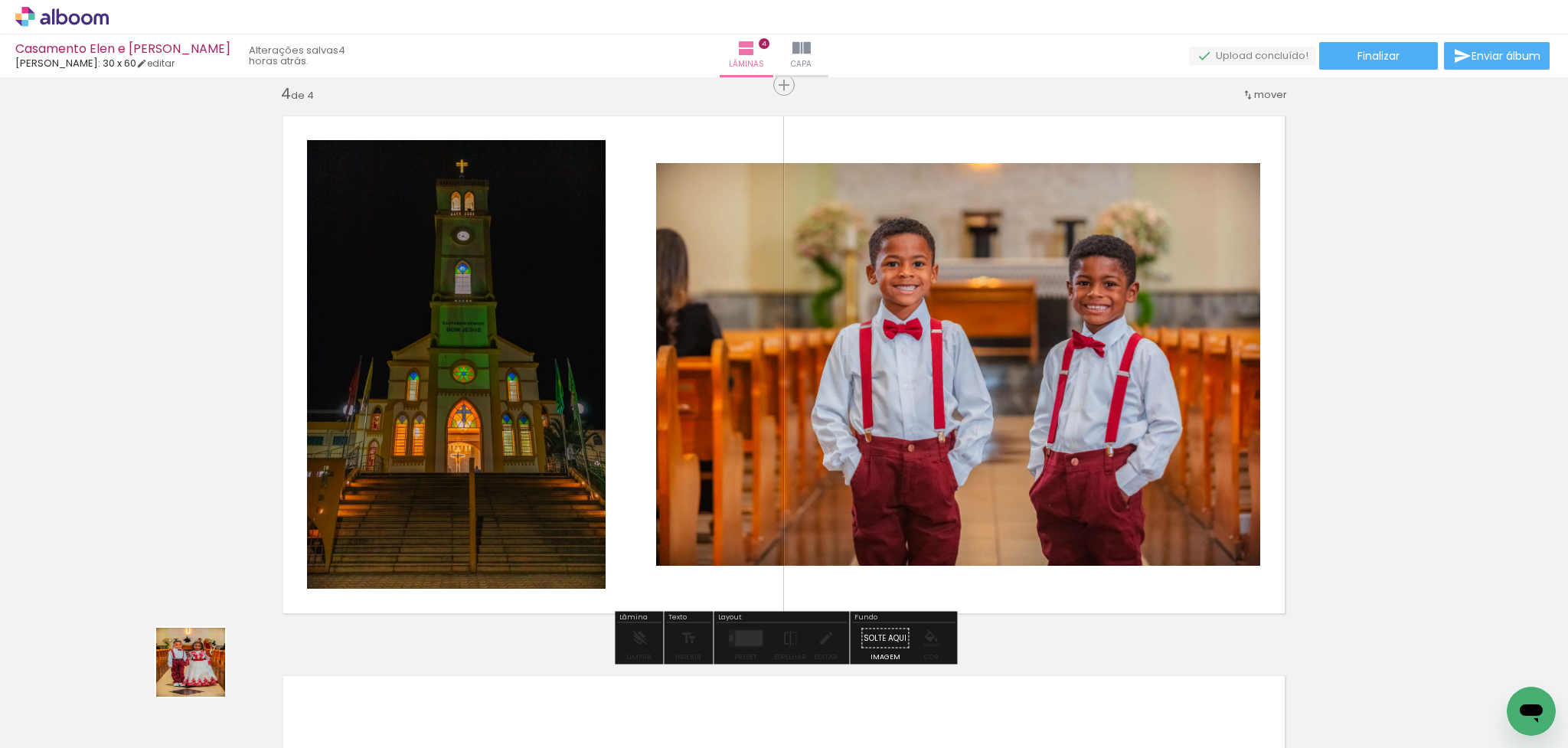
drag, startPoint x: 173, startPoint y: 712, endPoint x: 415, endPoint y: 460, distance: 349.4
click at [415, 460] on quentale-workspace at bounding box center [784, 374] width 1568 height 748
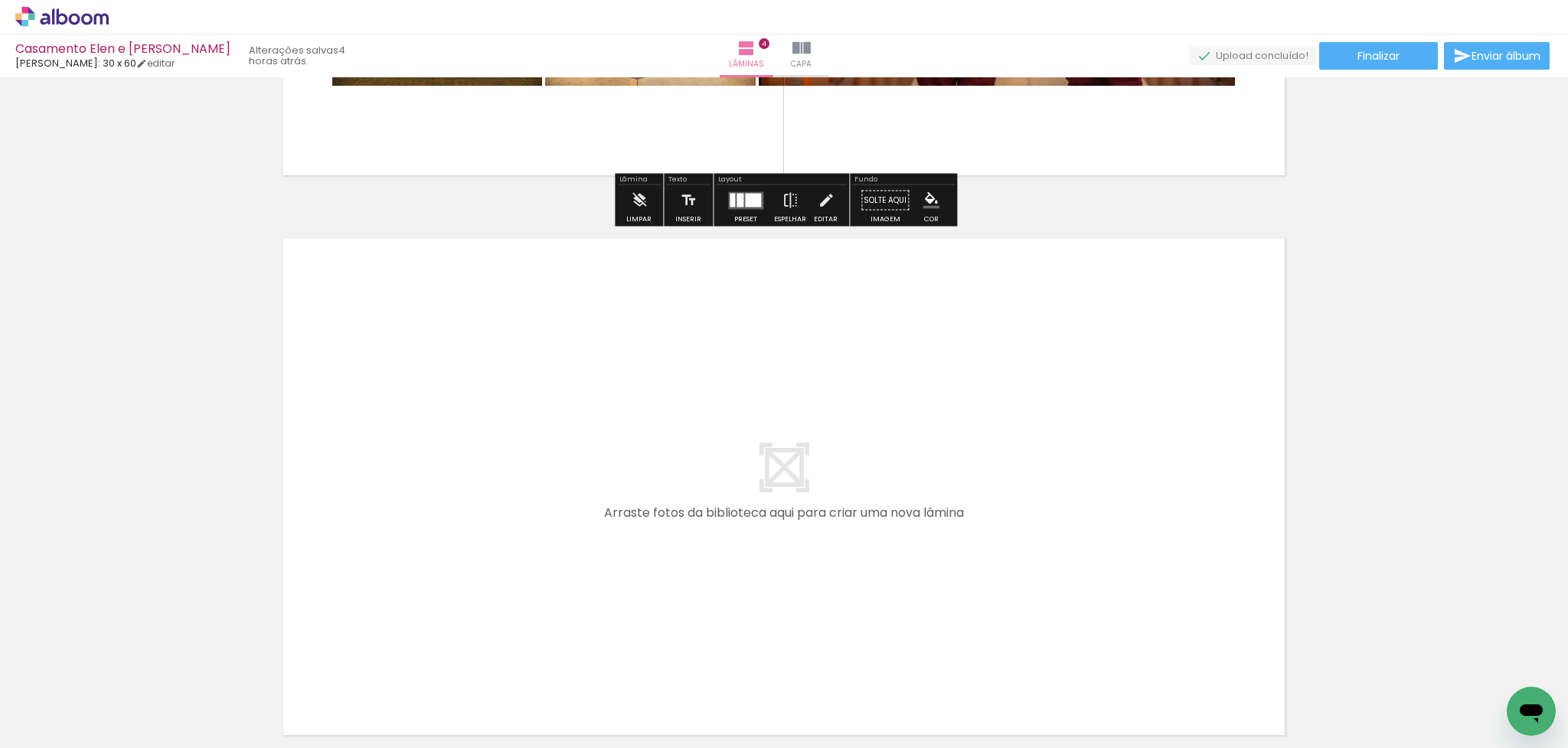
scroll to position [2191, 0]
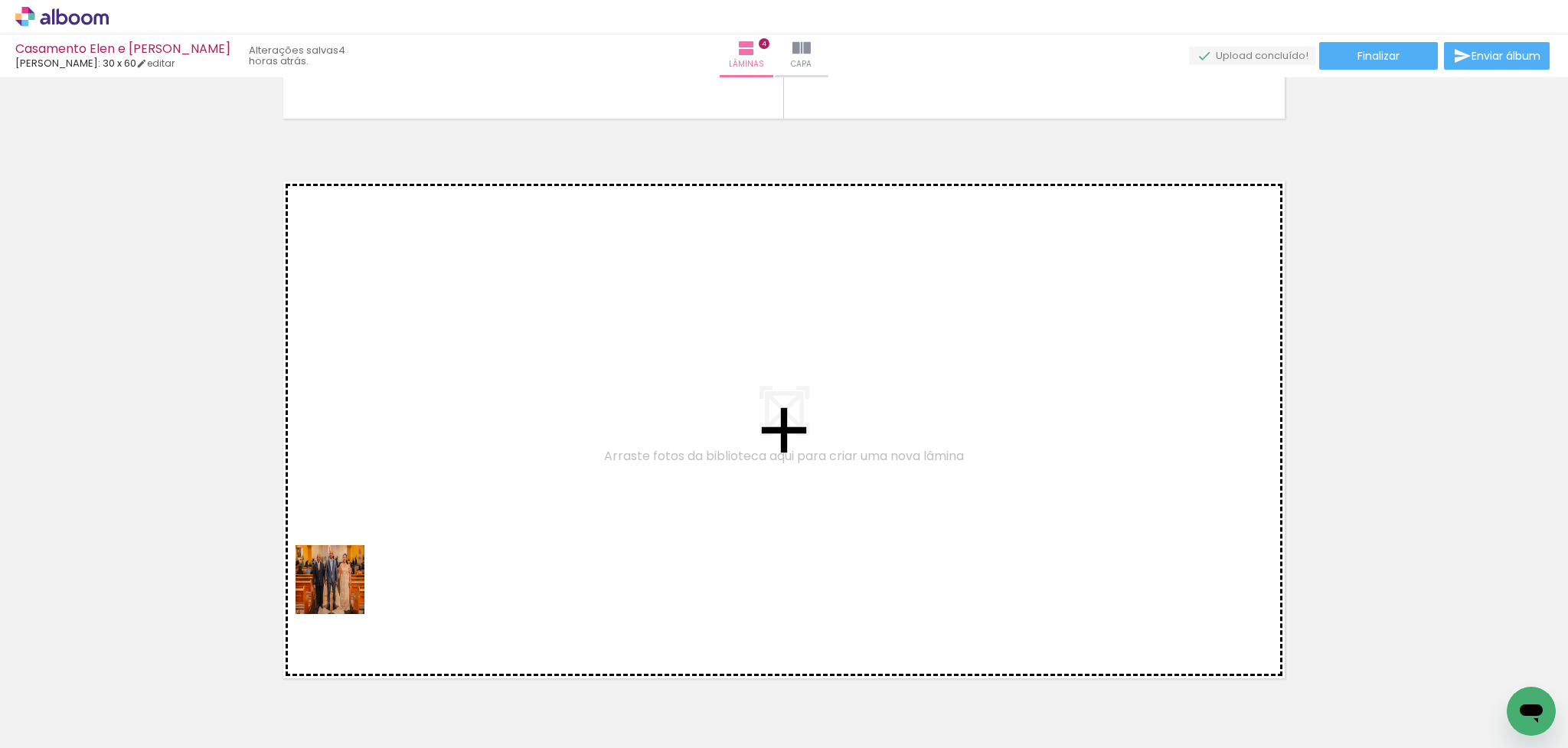
drag, startPoint x: 164, startPoint y: 708, endPoint x: 442, endPoint y: 522, distance: 334.5
click at [442, 522] on quentale-workspace at bounding box center [784, 374] width 1568 height 748
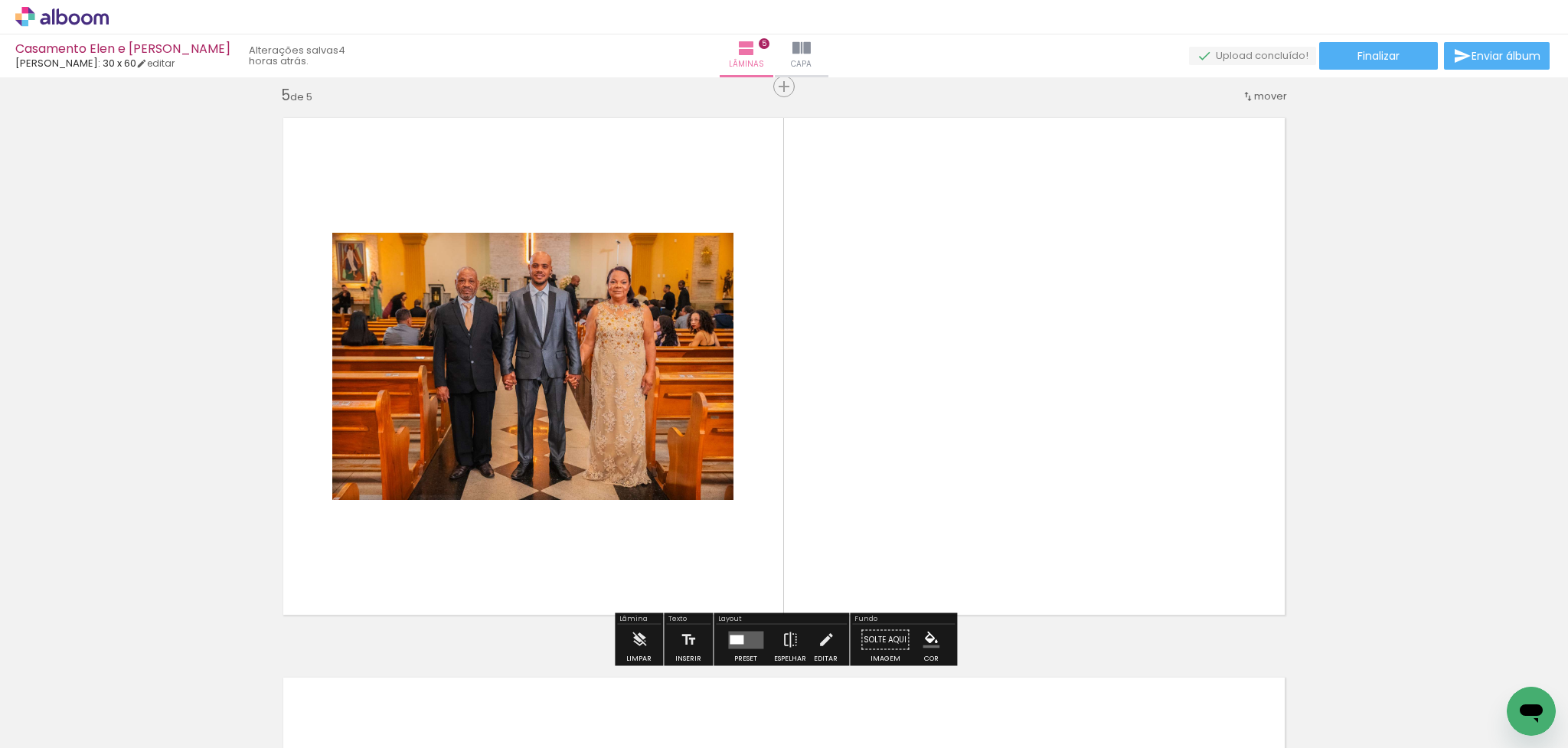
scroll to position [2257, 0]
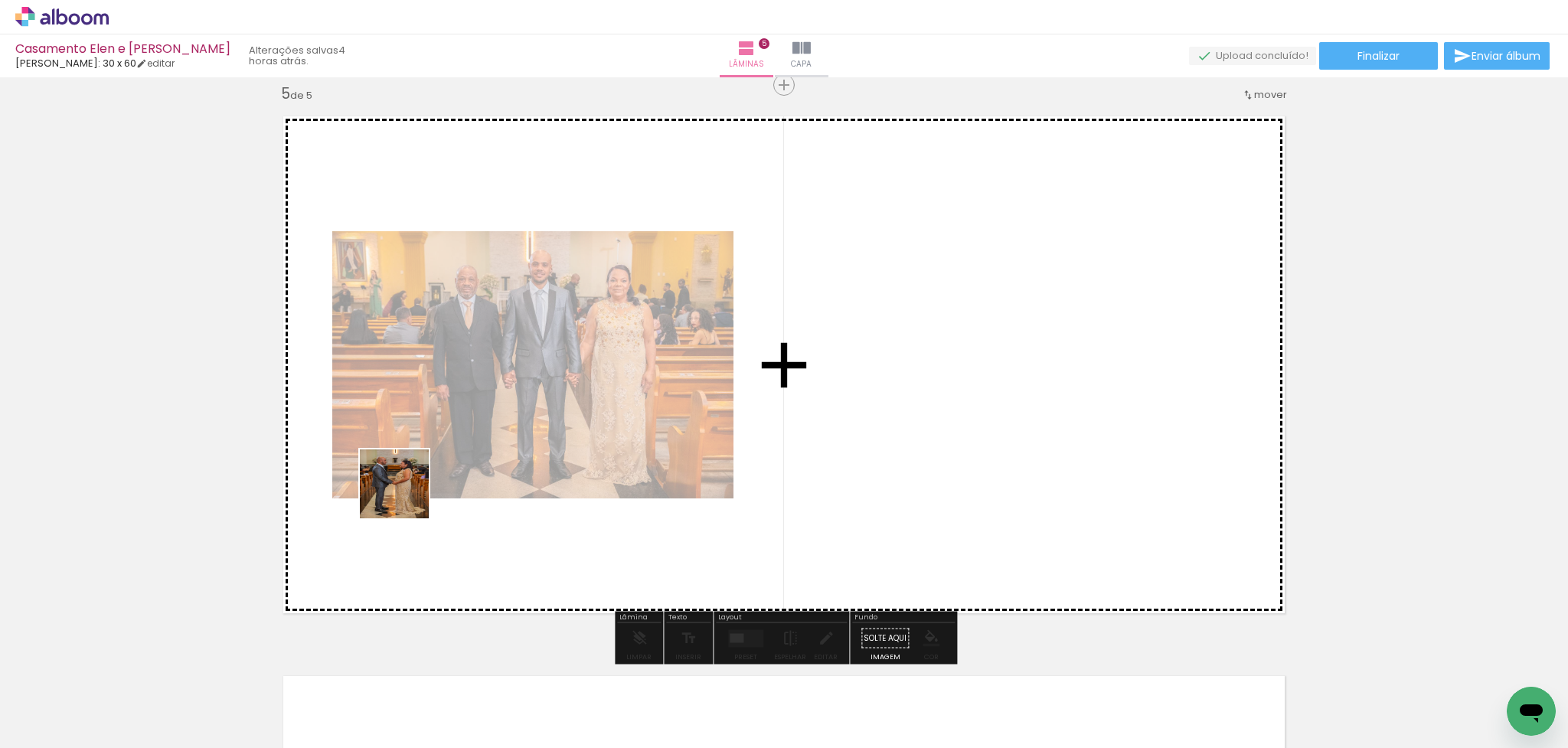
drag, startPoint x: 176, startPoint y: 694, endPoint x: 406, endPoint y: 495, distance: 304.1
click at [406, 495] on quentale-workspace at bounding box center [784, 374] width 1568 height 748
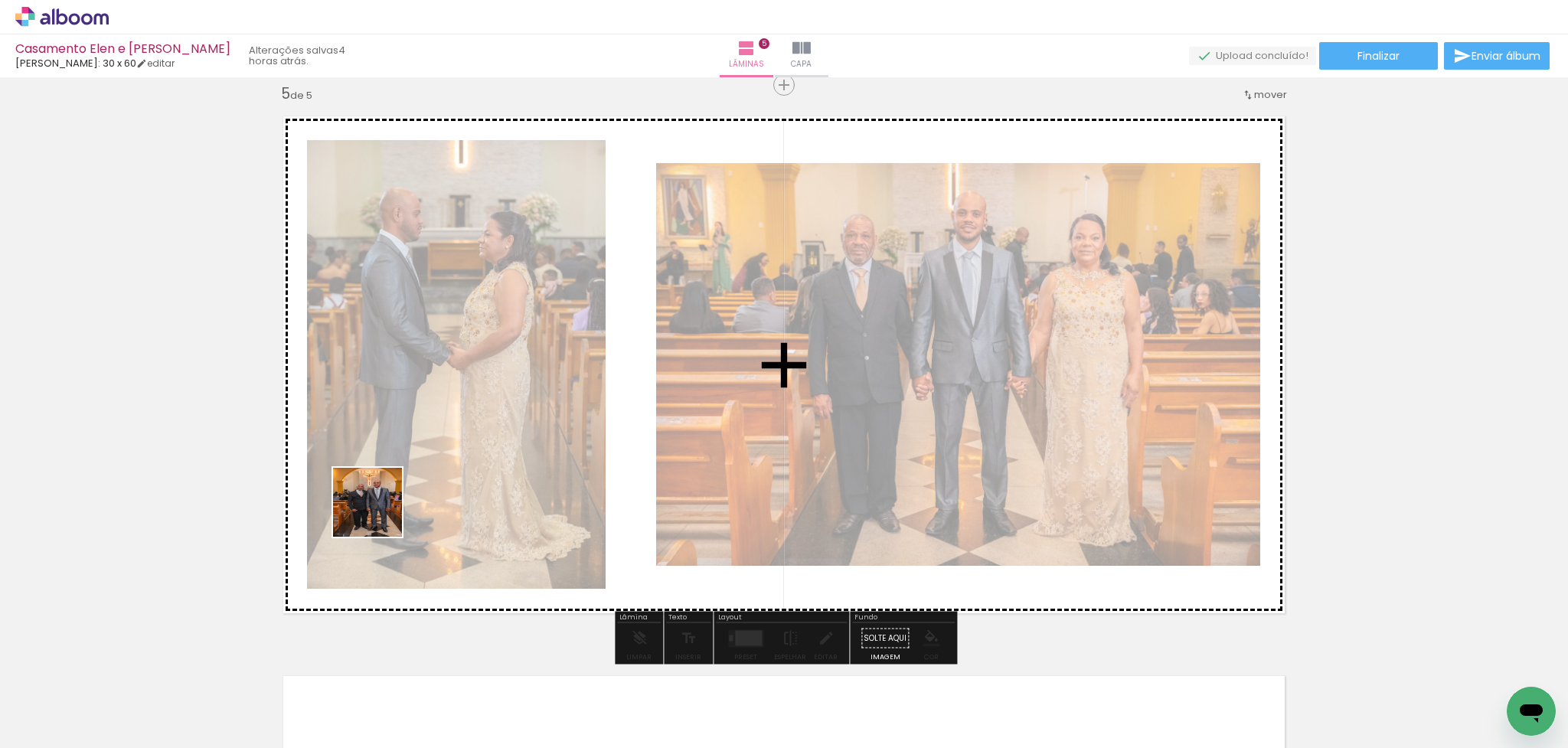
drag, startPoint x: 179, startPoint y: 697, endPoint x: 379, endPoint y: 514, distance: 271.1
click at [379, 514] on quentale-workspace at bounding box center [784, 374] width 1568 height 748
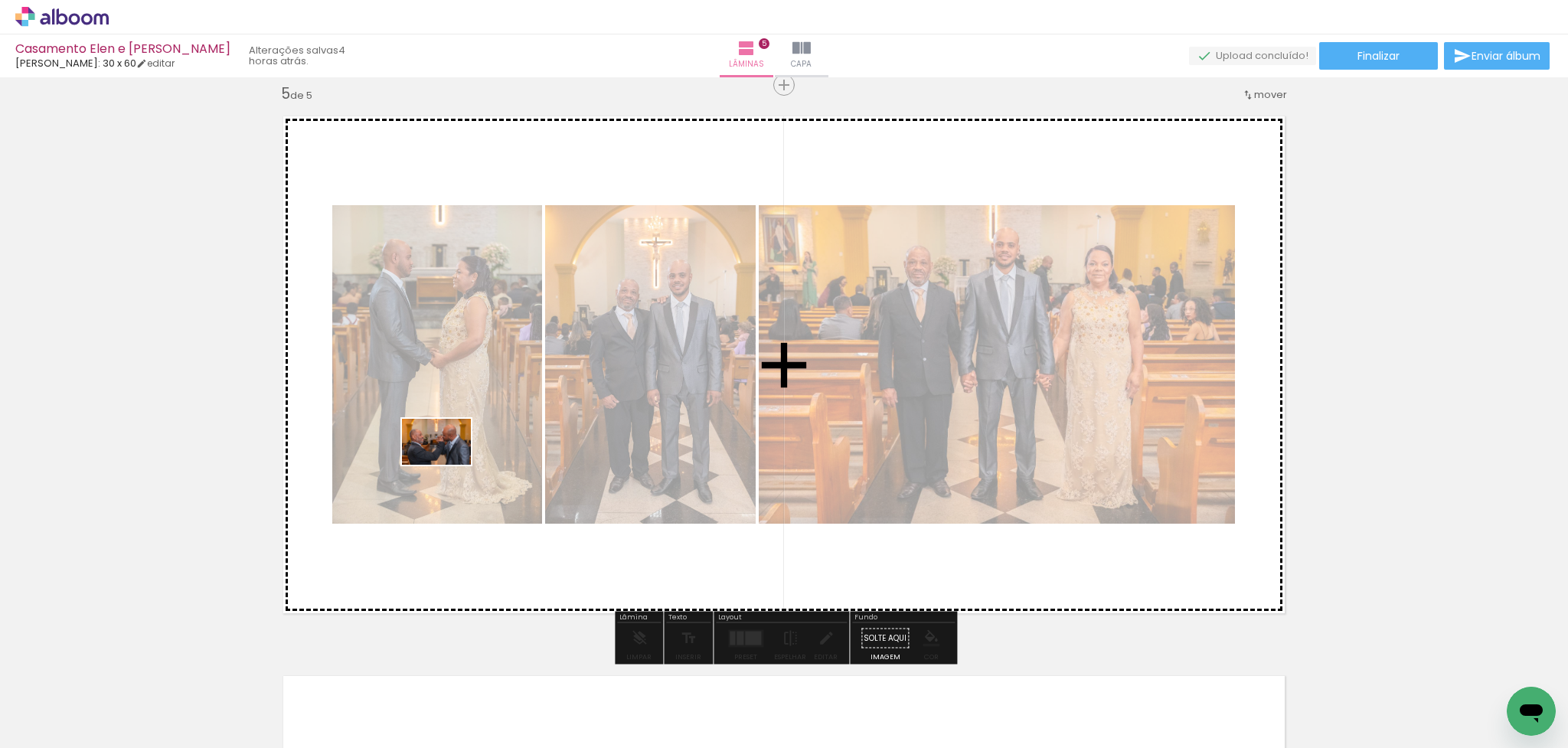
drag, startPoint x: 131, startPoint y: 704, endPoint x: 448, endPoint y: 465, distance: 397.0
click at [448, 465] on quentale-workspace at bounding box center [784, 374] width 1568 height 748
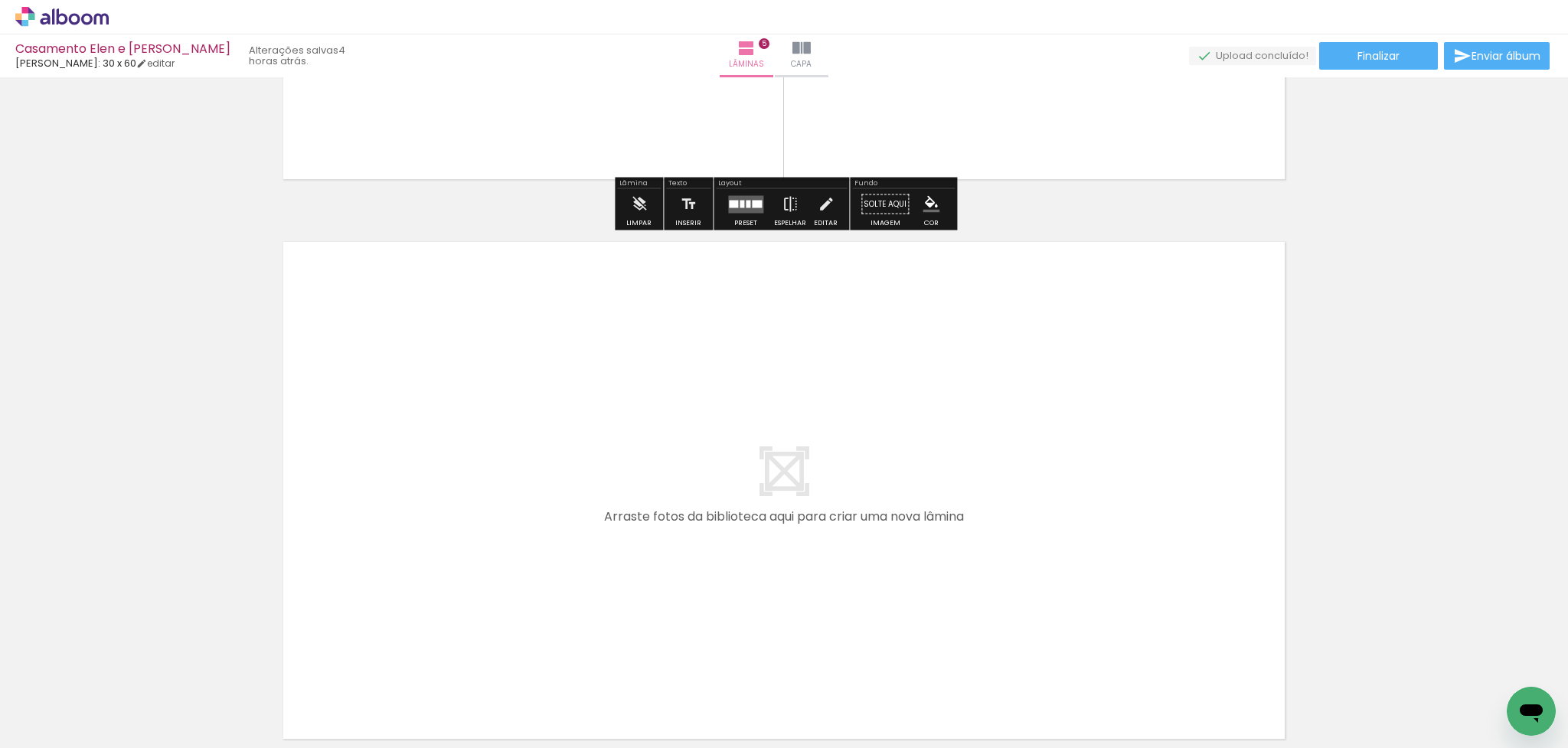
scroll to position [2734, 0]
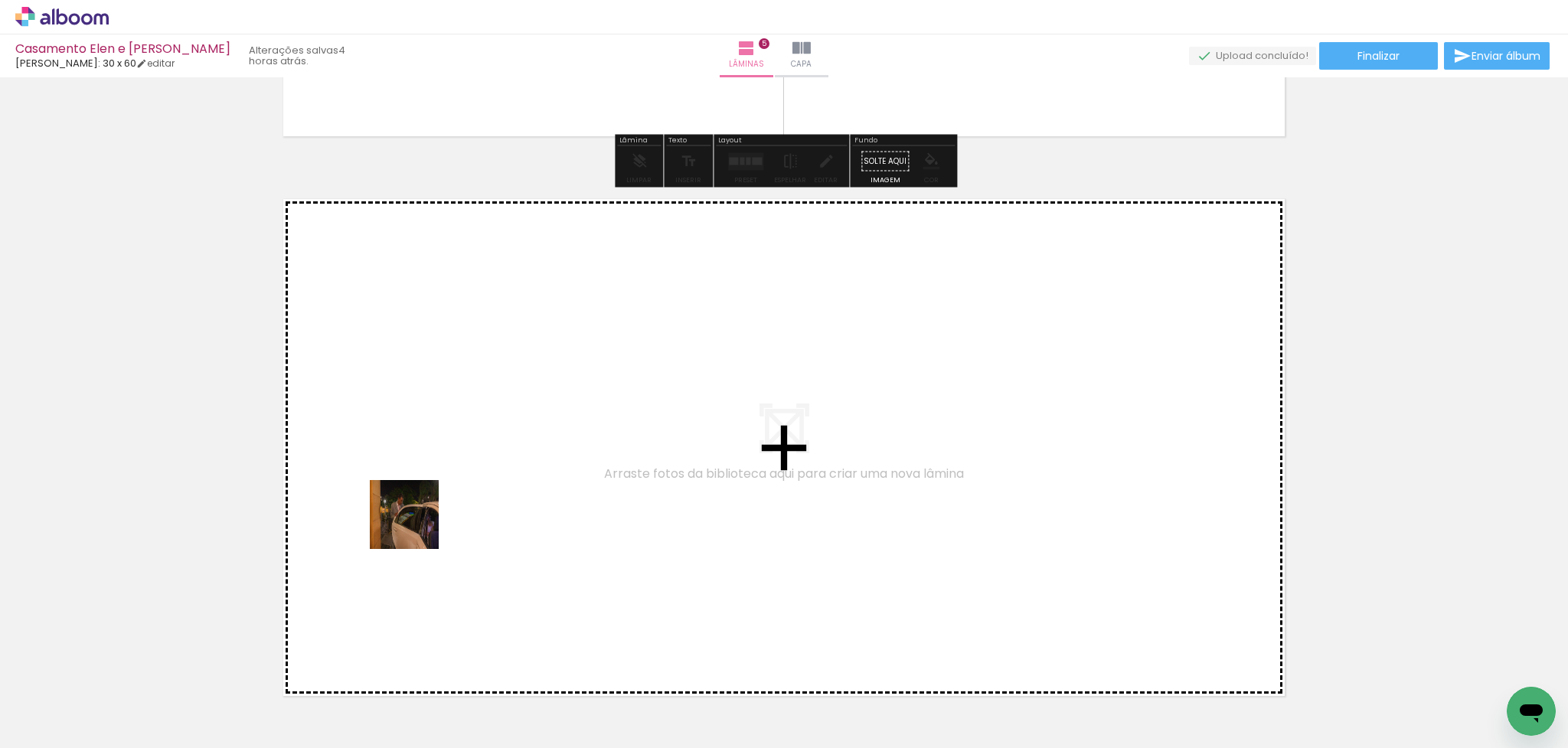
drag, startPoint x: 162, startPoint y: 715, endPoint x: 417, endPoint y: 526, distance: 317.4
click at [417, 526] on quentale-workspace at bounding box center [784, 374] width 1568 height 748
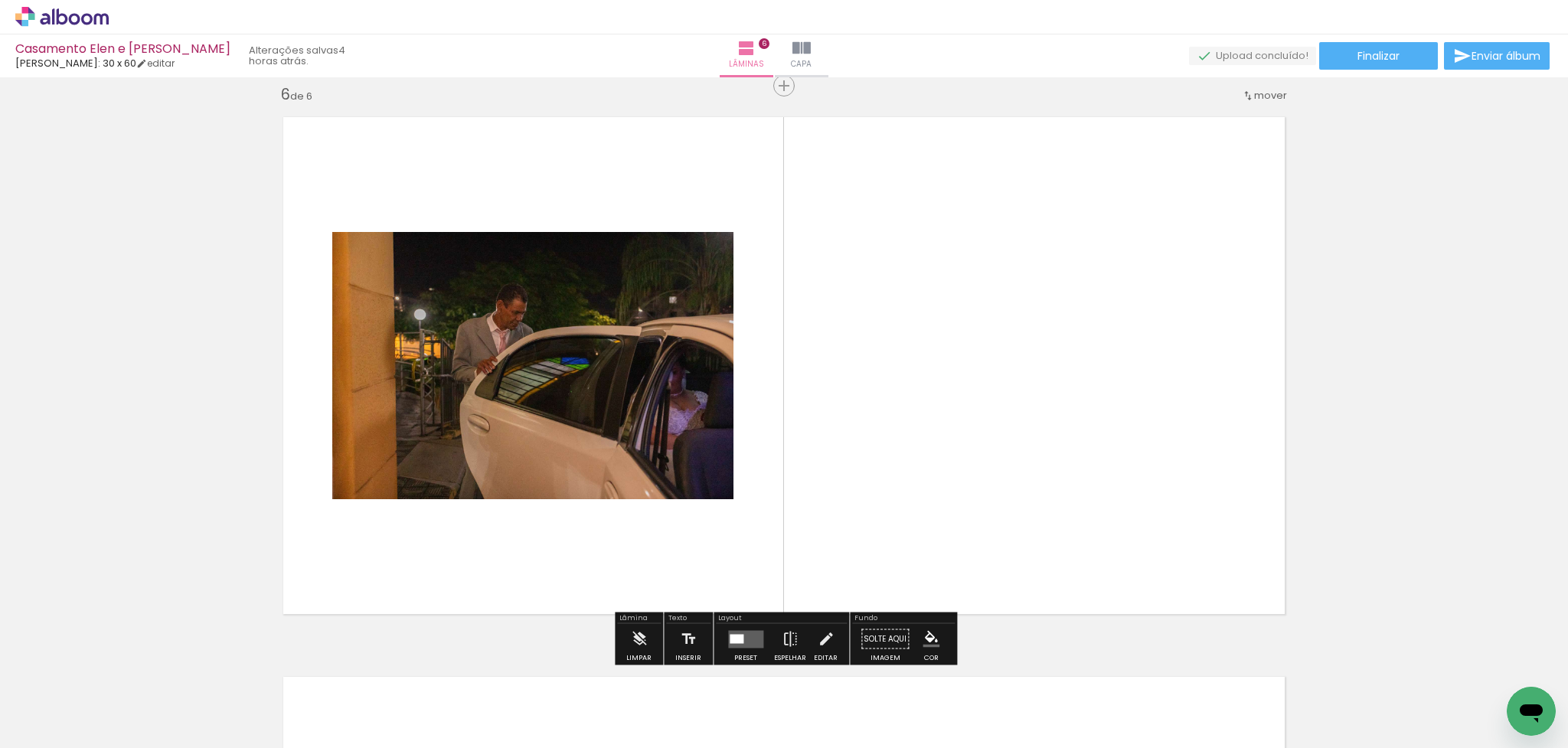
scroll to position [2816, 0]
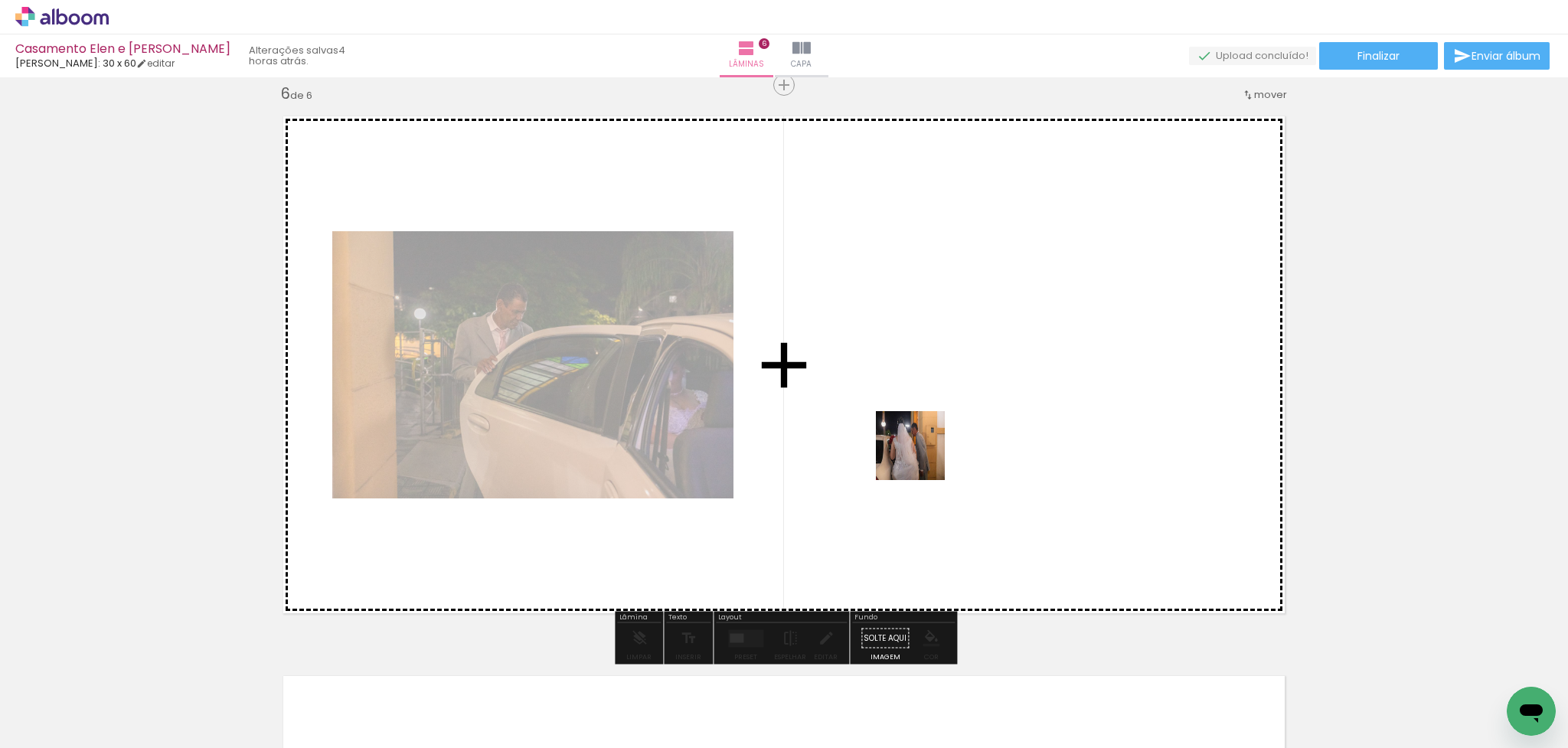
drag, startPoint x: 175, startPoint y: 708, endPoint x: 927, endPoint y: 454, distance: 793.7
click at [927, 454] on quentale-workspace at bounding box center [784, 374] width 1568 height 748
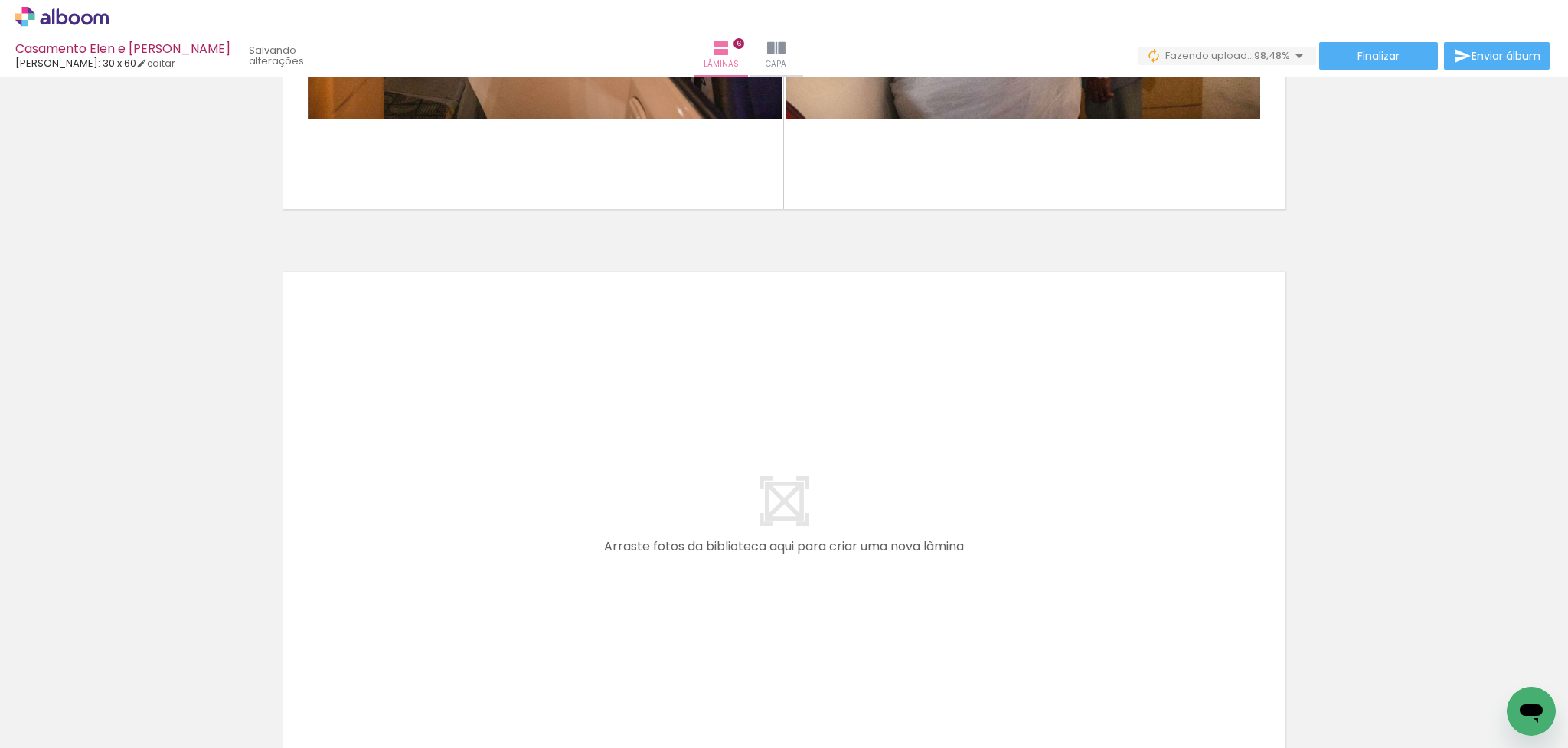
scroll to position [0, 2679]
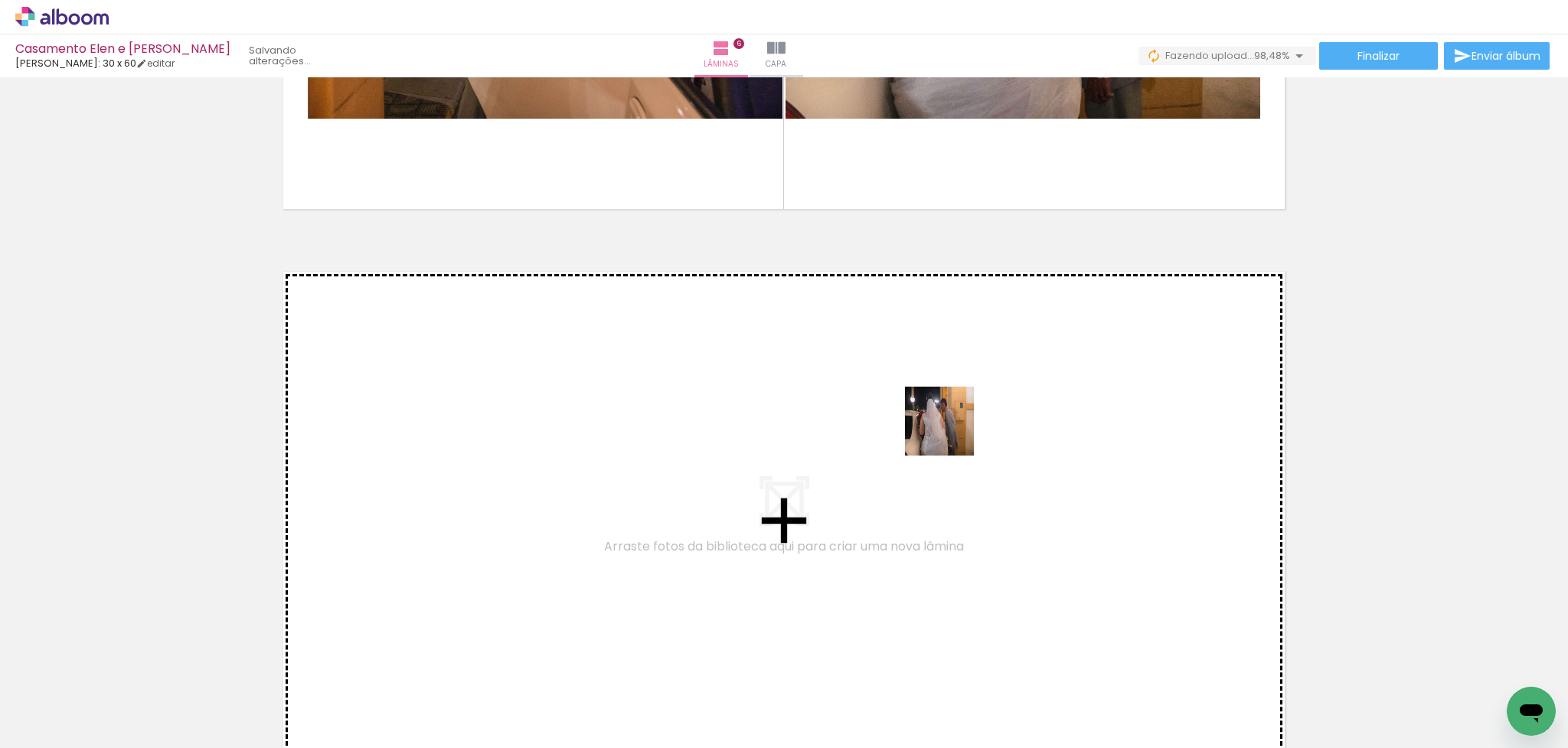
drag, startPoint x: 1496, startPoint y: 692, endPoint x: 951, endPoint y: 433, distance: 603.4
click at [951, 433] on quentale-workspace at bounding box center [784, 374] width 1568 height 748
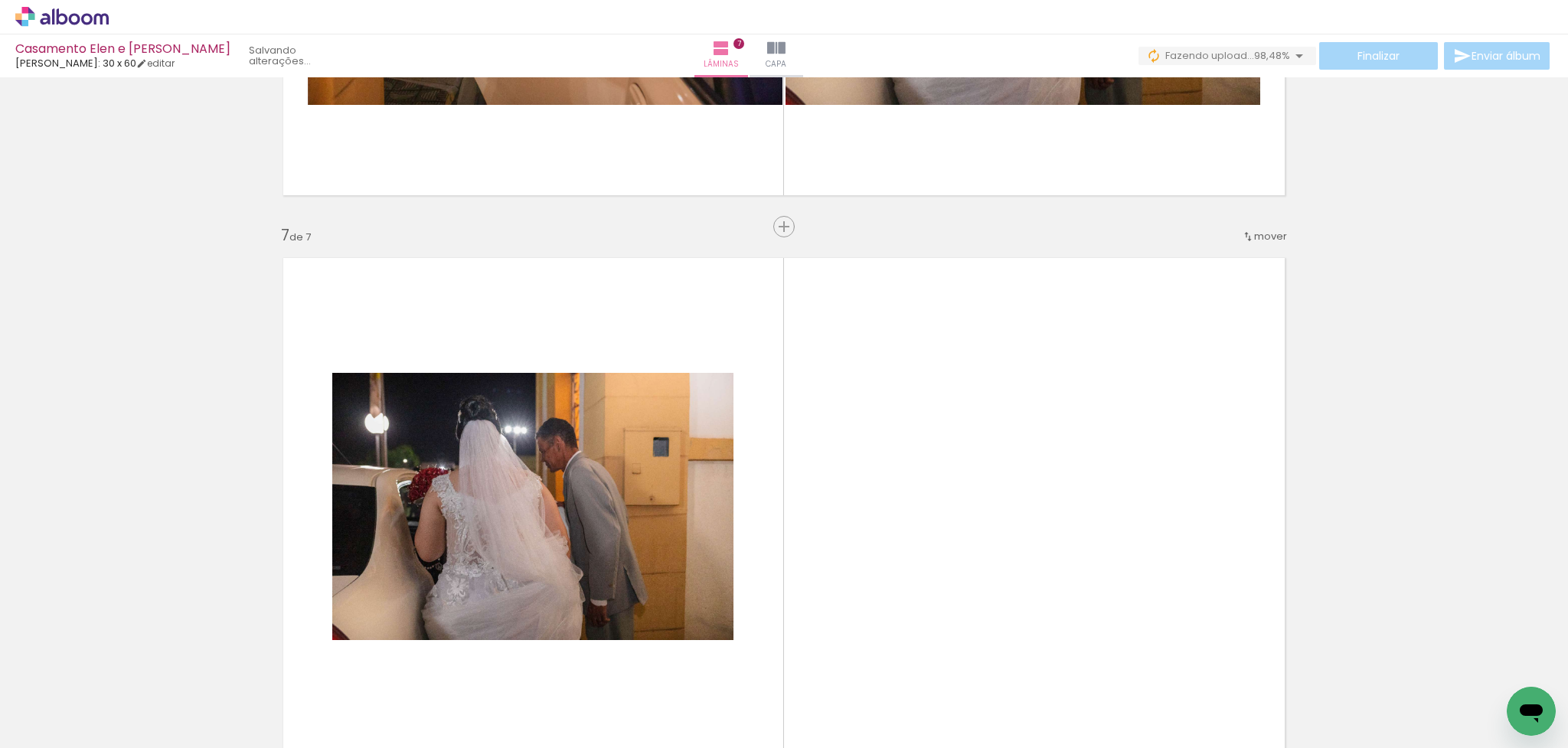
scroll to position [3242, 0]
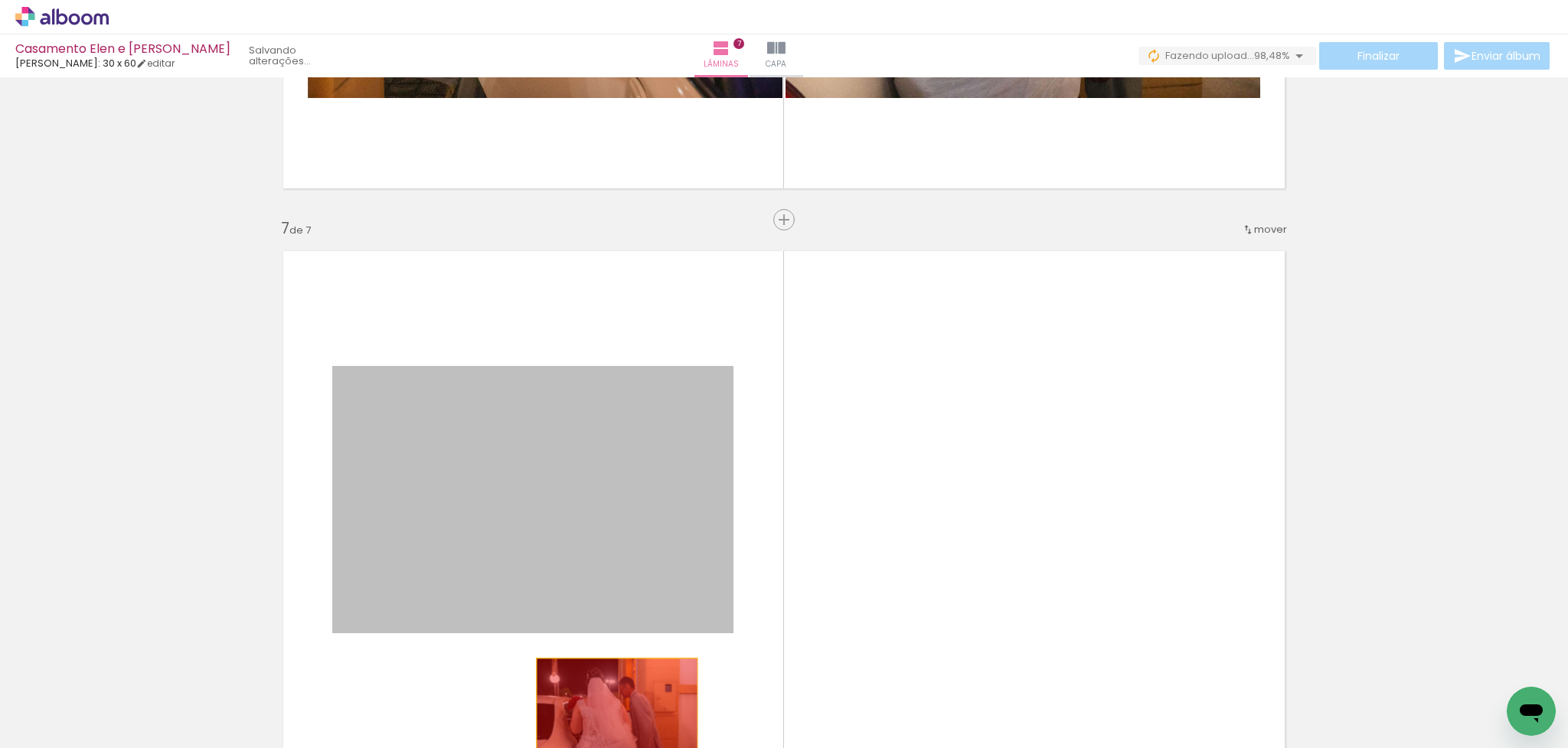
drag, startPoint x: 588, startPoint y: 491, endPoint x: 617, endPoint y: 712, distance: 222.9
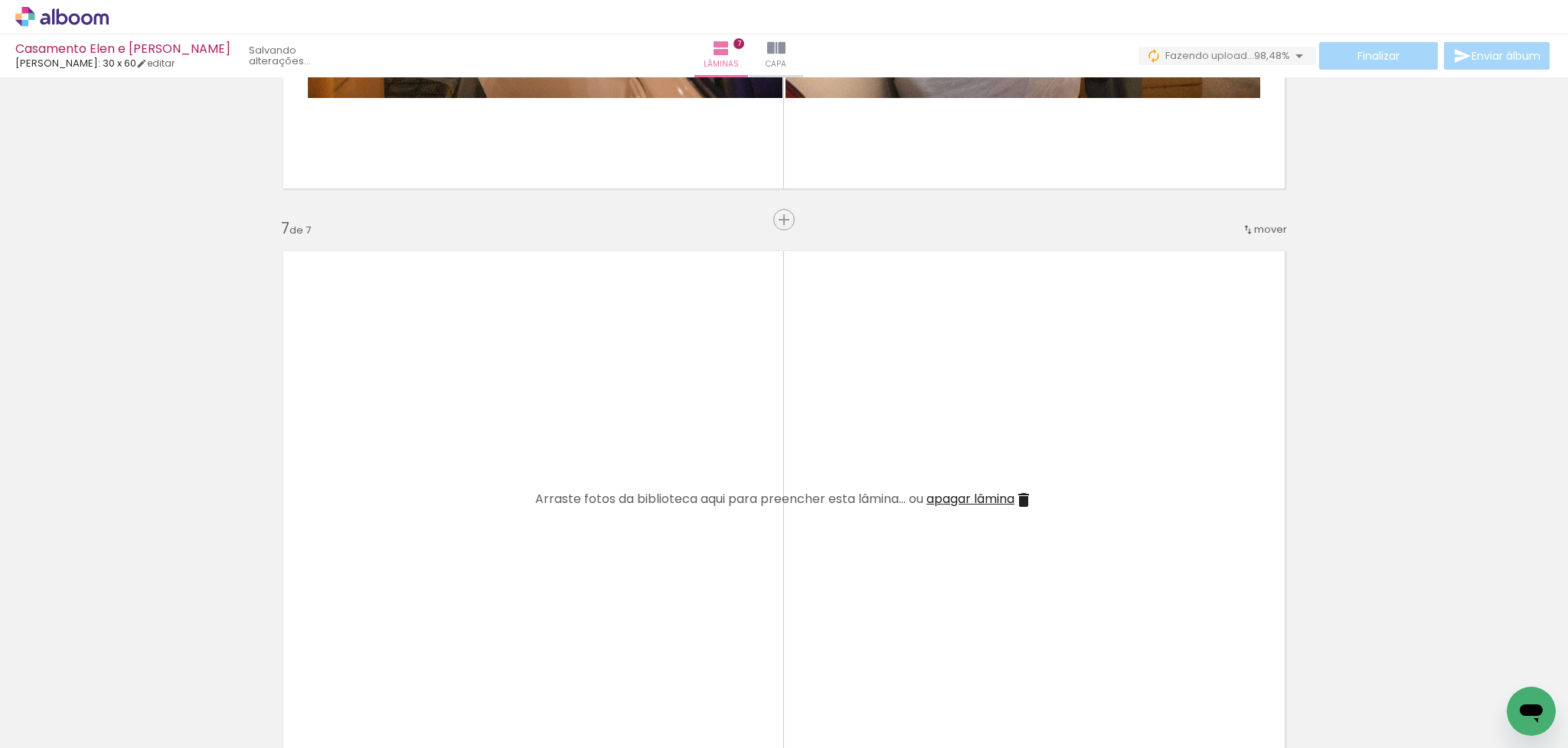
scroll to position [0, 2679]
click at [1157, 615] on iron-icon at bounding box center [1471, 666] width 16 height 16
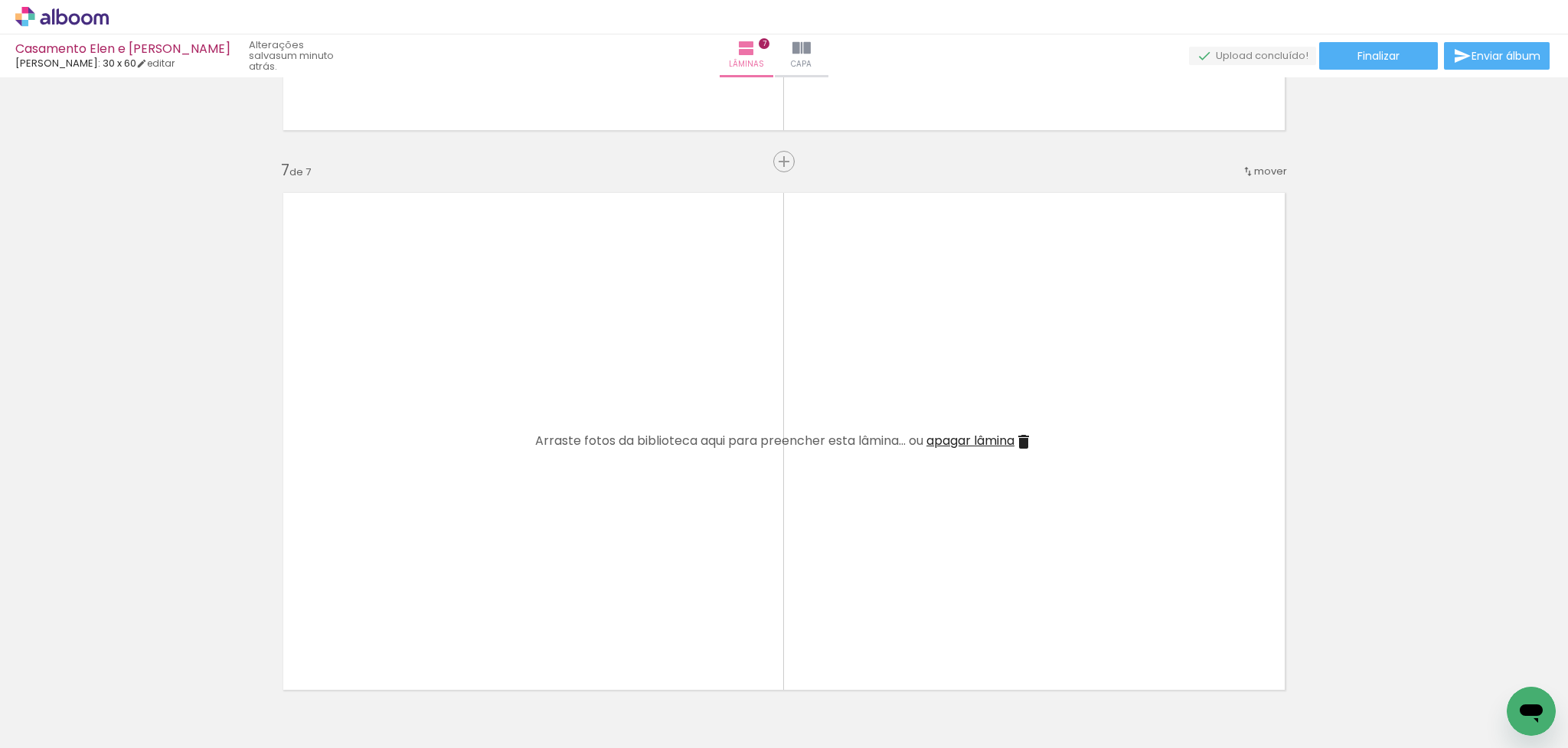
scroll to position [3300, 0]
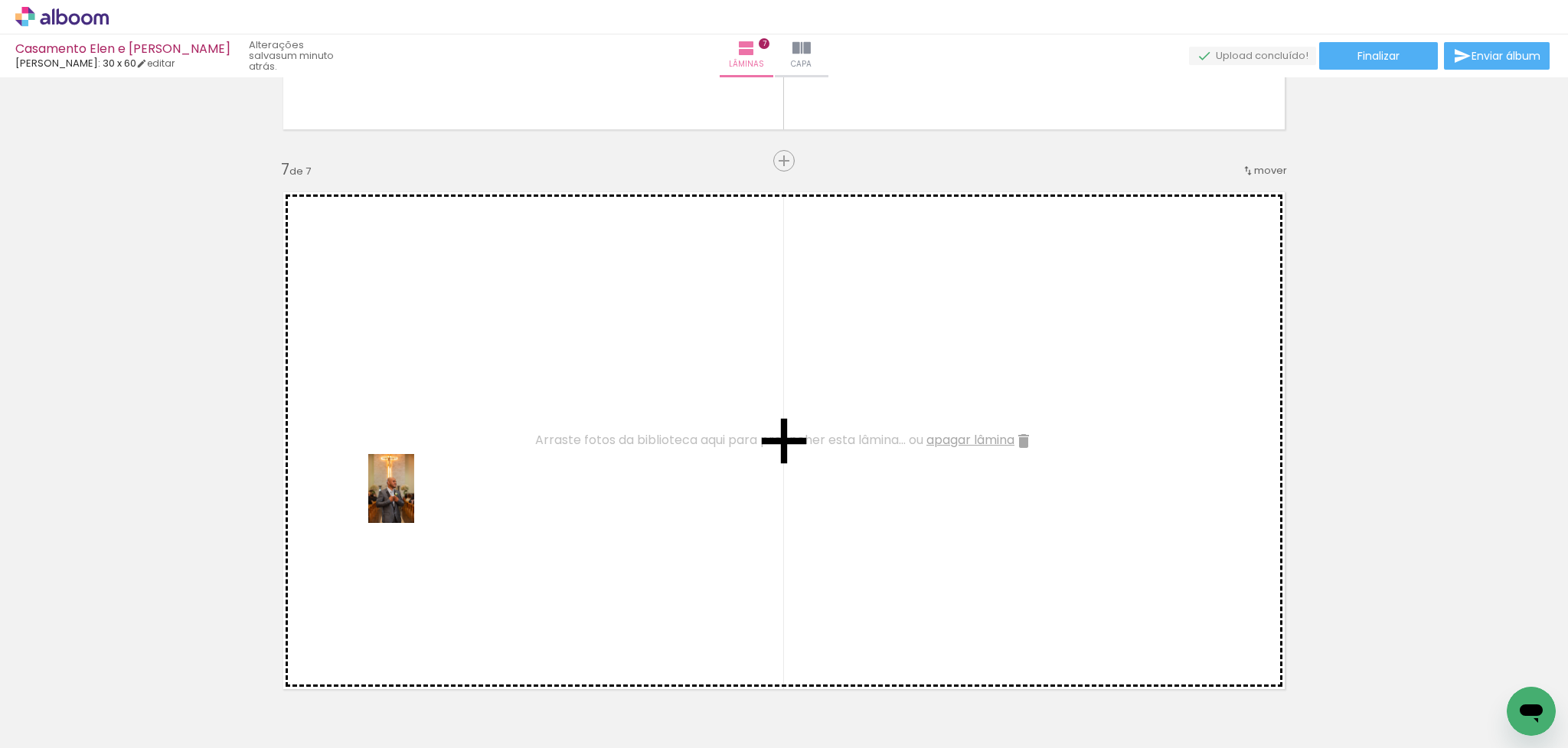
drag, startPoint x: 148, startPoint y: 705, endPoint x: 414, endPoint y: 500, distance: 335.8
click at [414, 500] on quentale-workspace at bounding box center [784, 374] width 1568 height 748
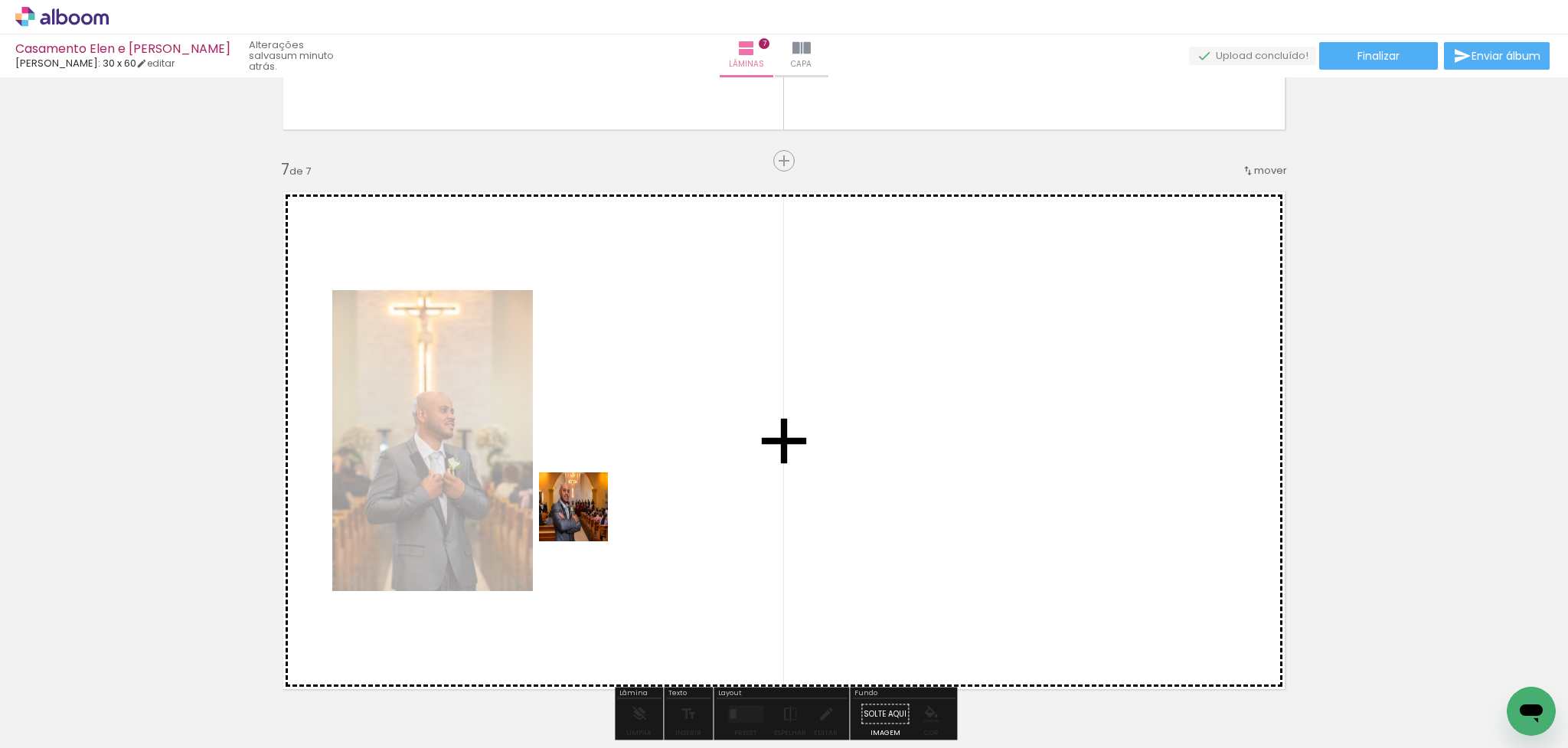
drag, startPoint x: 182, startPoint y: 700, endPoint x: 585, endPoint y: 519, distance: 441.8
click at [585, 519] on quentale-workspace at bounding box center [784, 374] width 1568 height 748
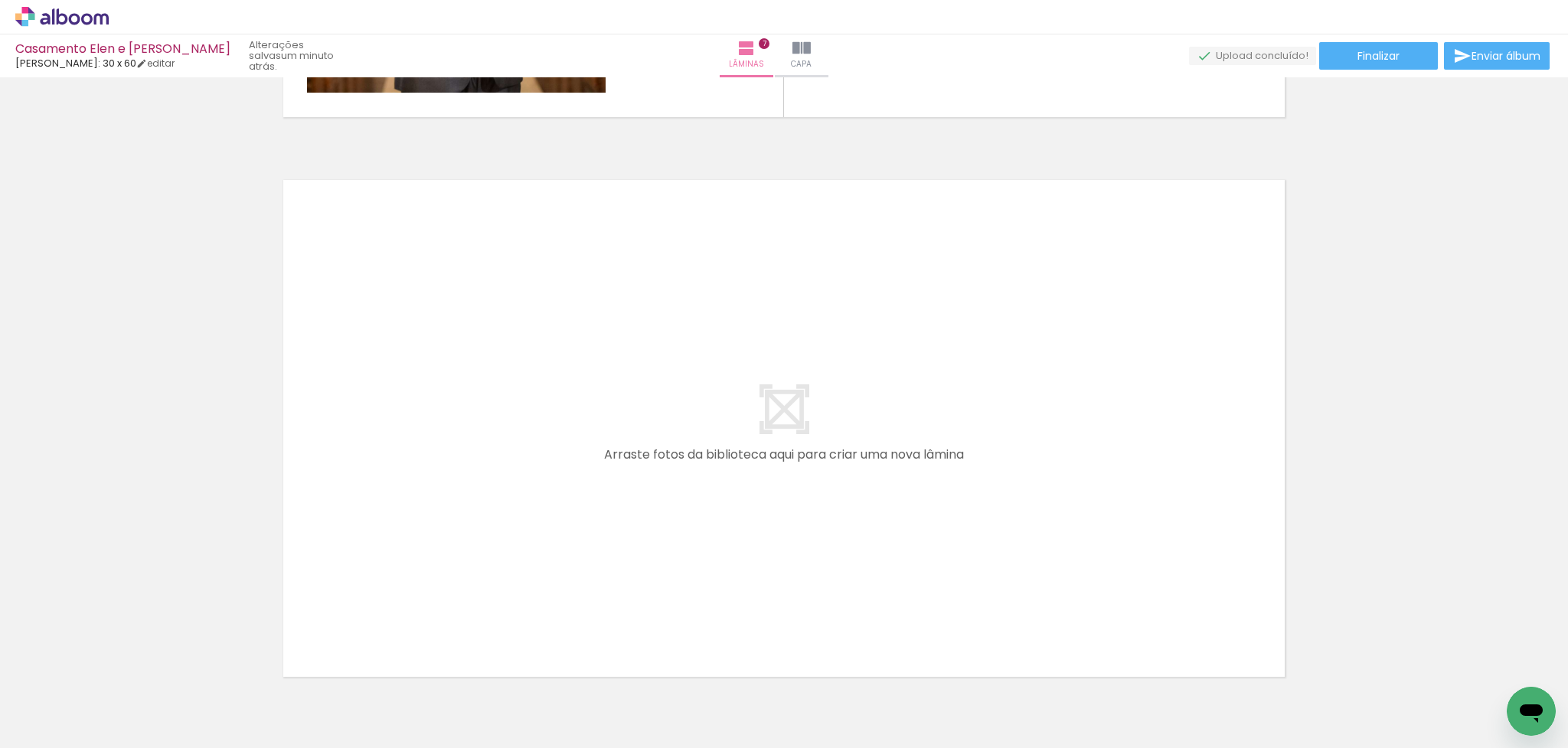
scroll to position [3875, 0]
drag, startPoint x: 165, startPoint y: 702, endPoint x: 499, endPoint y: 463, distance: 410.7
click at [499, 463] on quentale-workspace at bounding box center [784, 374] width 1568 height 748
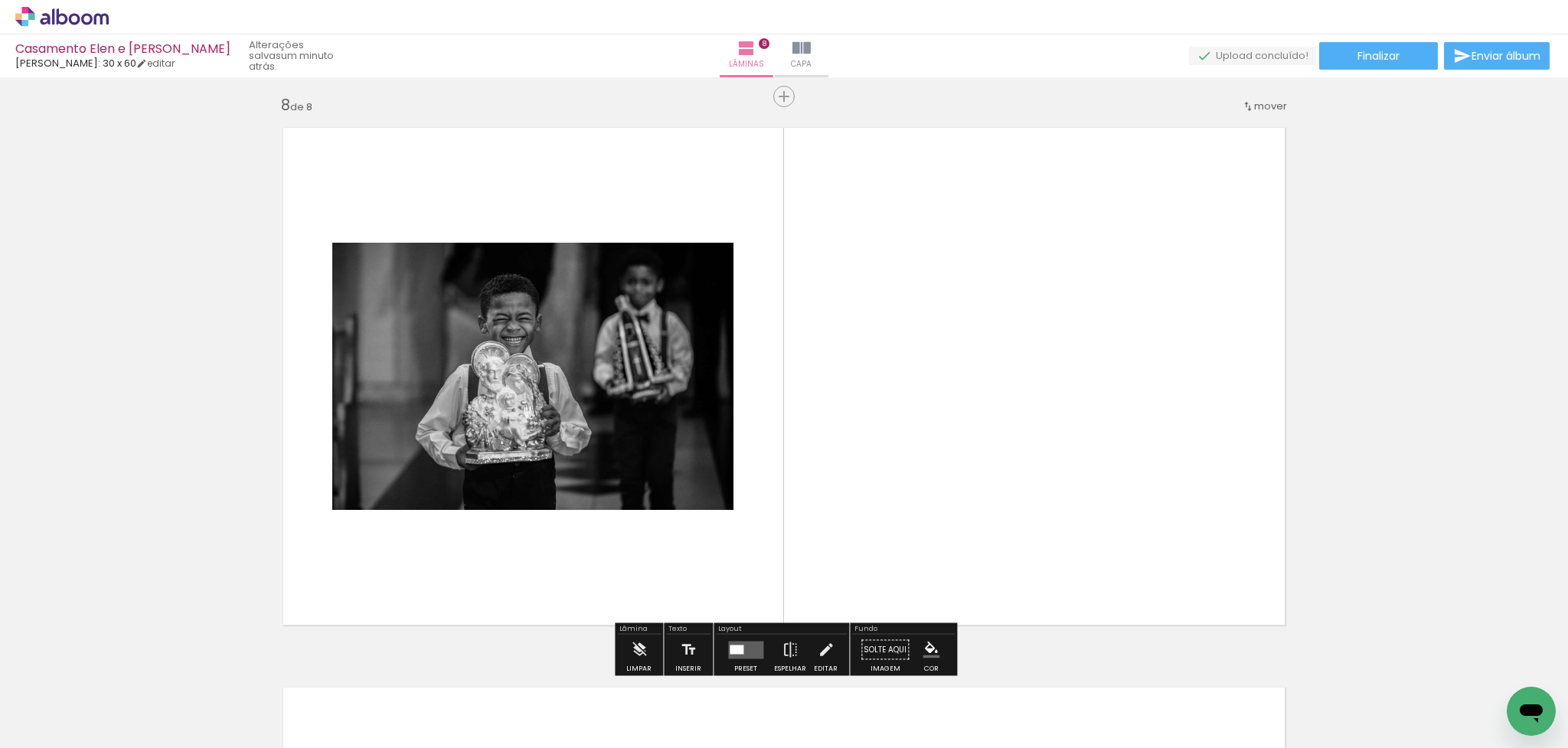
scroll to position [3936, 0]
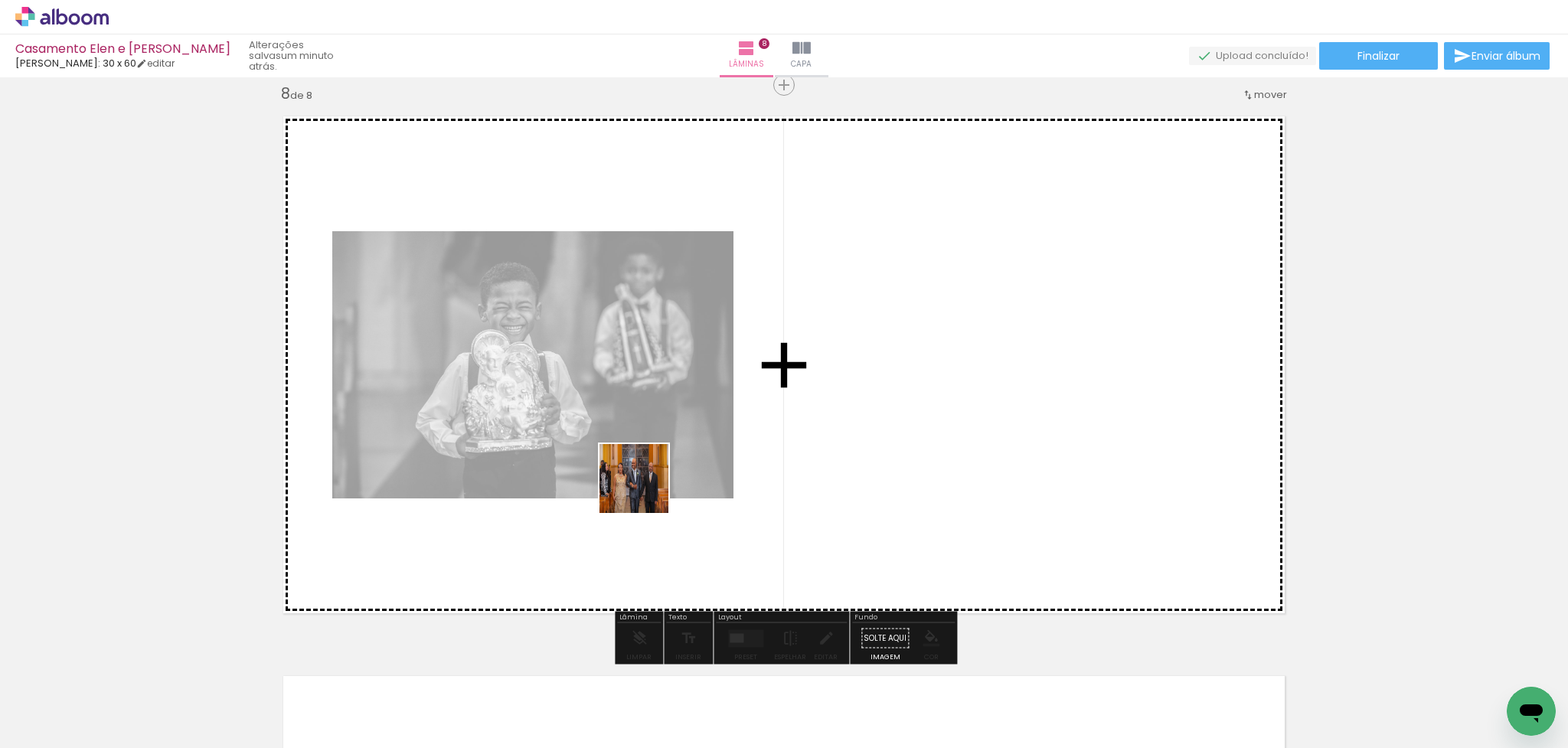
drag, startPoint x: 169, startPoint y: 697, endPoint x: 646, endPoint y: 491, distance: 519.6
click at [646, 491] on quentale-workspace at bounding box center [784, 374] width 1568 height 748
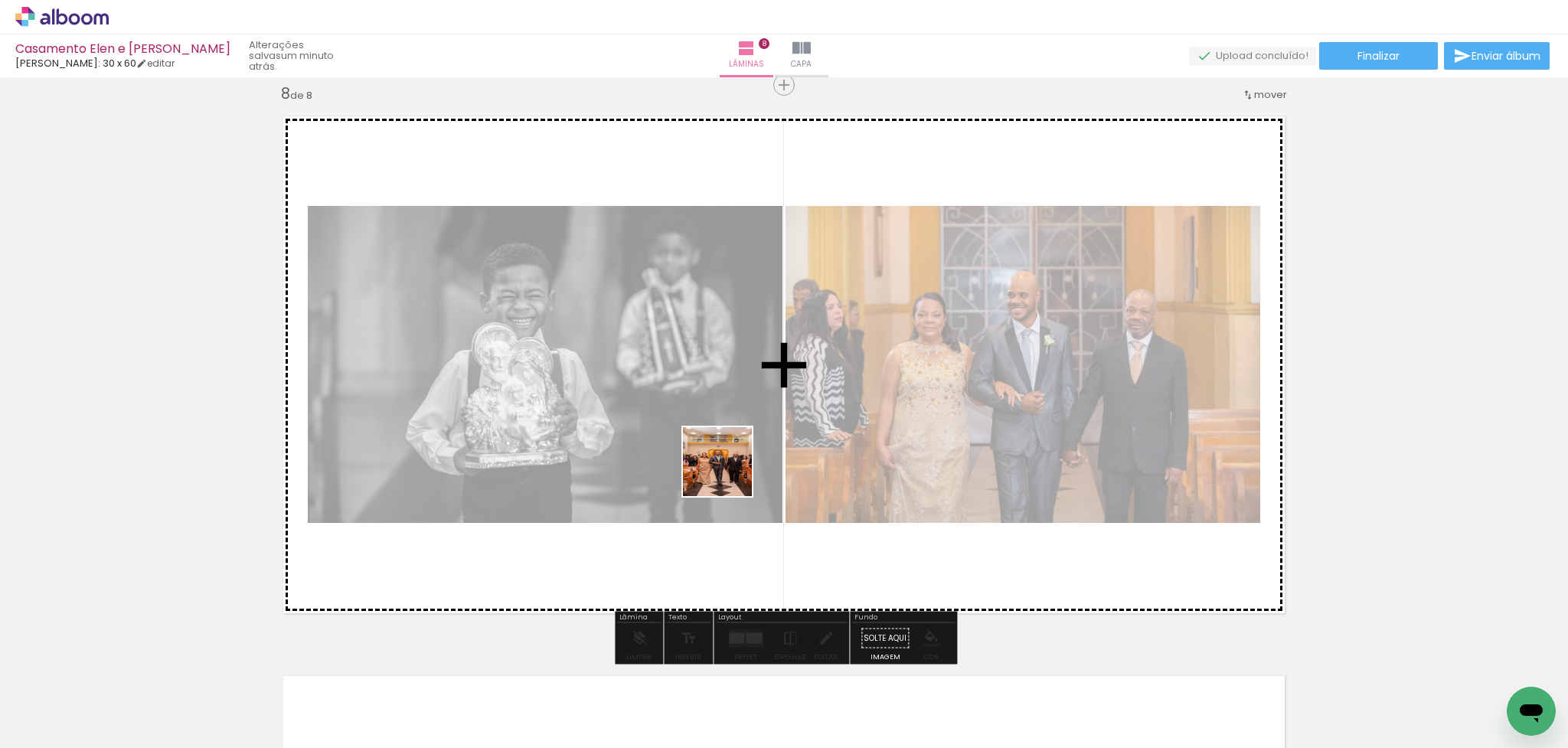
drag, startPoint x: 147, startPoint y: 728, endPoint x: 756, endPoint y: 463, distance: 664.2
click at [756, 463] on quentale-workspace at bounding box center [784, 374] width 1568 height 748
